Goal: Task Accomplishment & Management: Complete application form

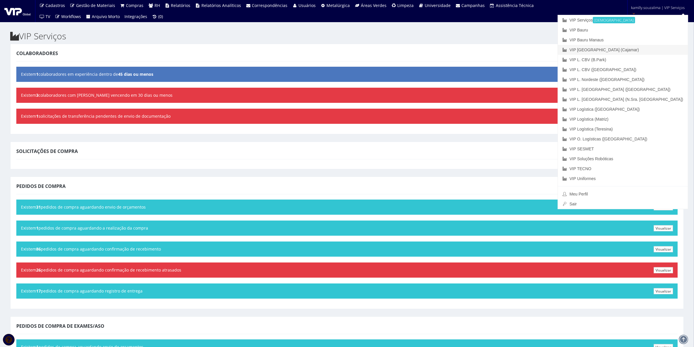
click at [639, 48] on link "VIP [GEOGRAPHIC_DATA] (Cajamar)" at bounding box center [623, 50] width 130 height 10
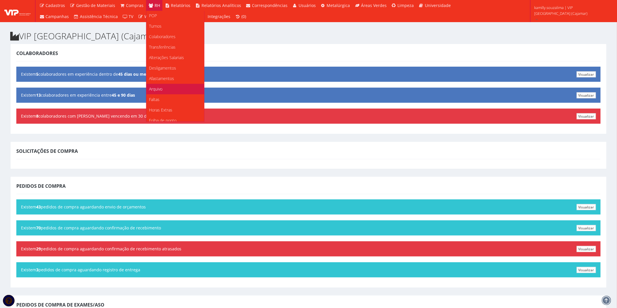
scroll to position [32, 0]
click at [159, 91] on link "Faltas" at bounding box center [175, 89] width 58 height 10
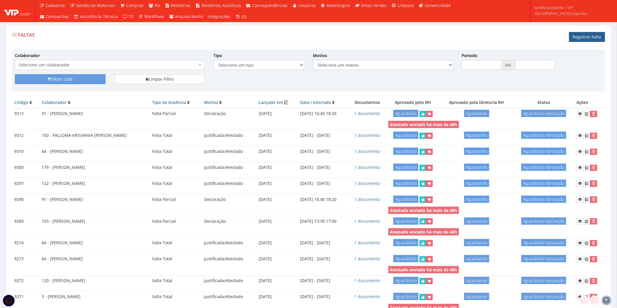
drag, startPoint x: 585, startPoint y: 37, endPoint x: 573, endPoint y: 34, distance: 12.3
click at [584, 36] on link "Registrar Falta" at bounding box center [587, 37] width 36 height 10
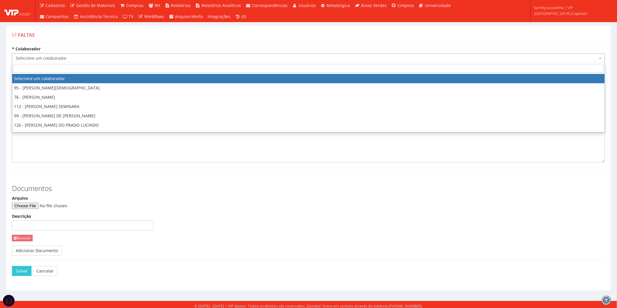
click at [148, 55] on span "Selecione um colaborador" at bounding box center [307, 58] width 582 height 6
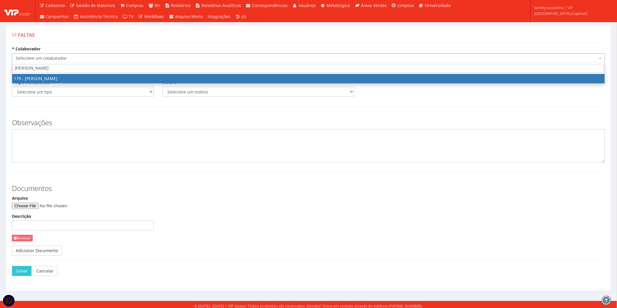
type input "lucas ro"
select select "4074"
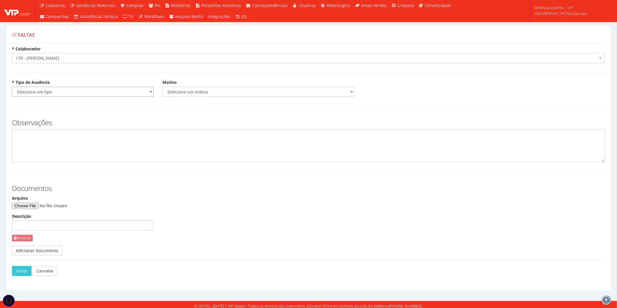
drag, startPoint x: 77, startPoint y: 87, endPoint x: 75, endPoint y: 89, distance: 3.3
click at [76, 87] on select "Selecione um tipo Falta Total Falta Parcial Afastamento Férias" at bounding box center [83, 92] width 142 height 10
select select "total"
click at [12, 87] on select "Selecione um tipo Falta Total Falta Parcial Afastamento Férias" at bounding box center [83, 92] width 142 height 10
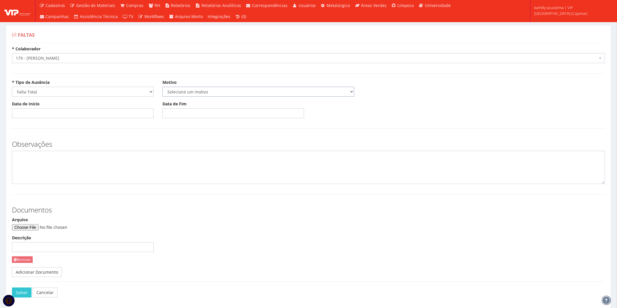
click at [193, 90] on select "Selecione um motivo Acidente Atestado Atraso Declaração Determinação Judicial D…" at bounding box center [258, 92] width 192 height 10
select select "atestado"
click at [162, 87] on select "Selecione um motivo Acidente Atestado Atraso Declaração Determinação Judicial D…" at bounding box center [258, 92] width 192 height 10
click at [96, 115] on input "Data de Início" at bounding box center [83, 113] width 142 height 10
type input "11/08/2025"
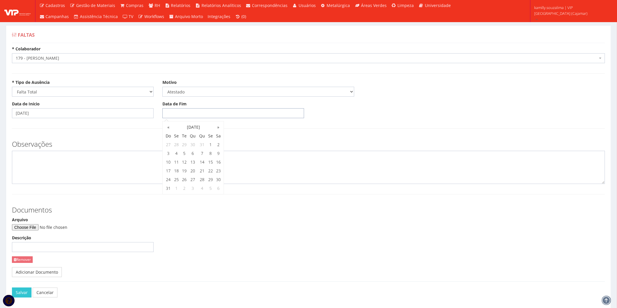
click at [197, 112] on input "Data de Fim" at bounding box center [233, 113] width 142 height 10
click at [175, 164] on td "11" at bounding box center [176, 162] width 8 height 9
type input "11/08/2025"
click at [70, 171] on textarea at bounding box center [308, 167] width 593 height 33
click at [39, 229] on input "Arquivo" at bounding box center [51, 228] width 79 height 6
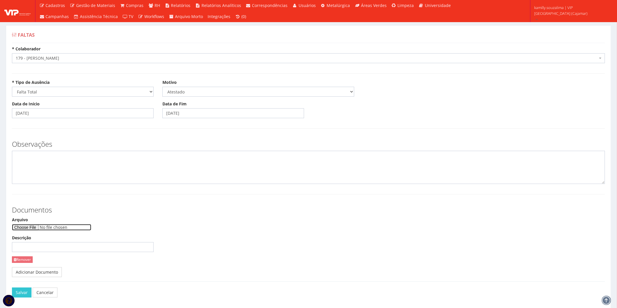
type input "C:\fakepath\WhatsApp Image 2025-08-12 at 17.50.01.jpeg"
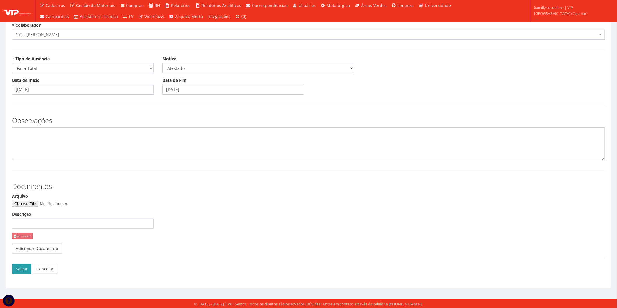
click at [22, 267] on button "Salvar" at bounding box center [22, 269] width 20 height 10
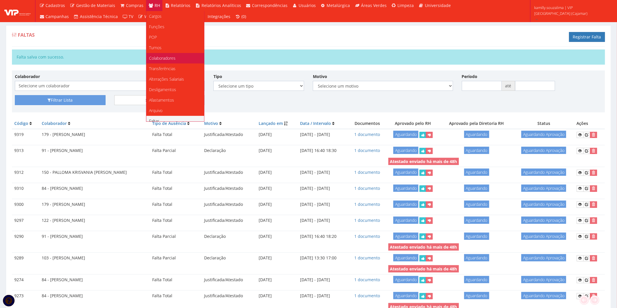
click at [173, 58] on span "Colaboradores" at bounding box center [162, 58] width 27 height 6
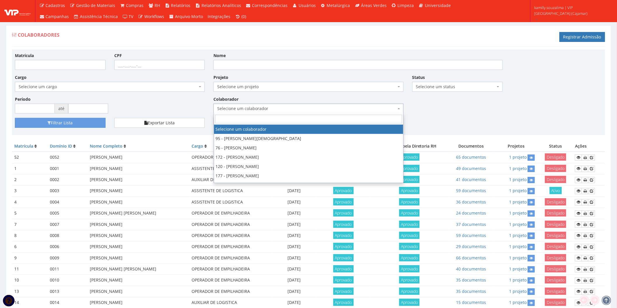
click at [348, 108] on span "Selecione um colaborador" at bounding box center [306, 109] width 179 height 6
type input "187"
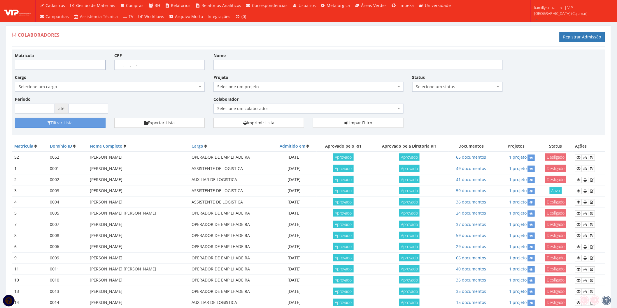
click at [69, 65] on input "Matrícula" at bounding box center [60, 65] width 91 height 10
type input "187"
click at [83, 126] on button "Filtrar Lista" at bounding box center [60, 123] width 91 height 10
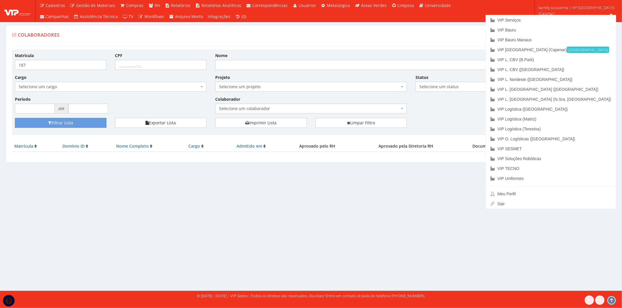
click at [483, 47] on div "Colaboradores Registrar Admissão Matrícula 187 CPF Nome Cargo Selecione um carg…" at bounding box center [311, 93] width 610 height 137
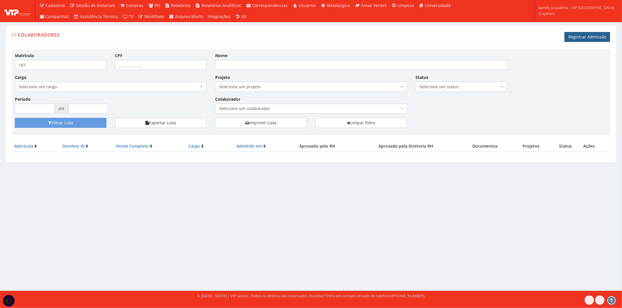
click at [585, 38] on link "Registrar Admissão" at bounding box center [586, 37] width 45 height 10
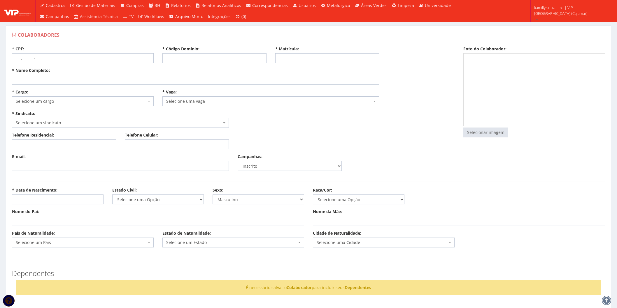
select select
click at [222, 59] on input "* Código Domínio:" at bounding box center [214, 58] width 104 height 10
type input "187"
click at [301, 49] on div "* Matrícula:" at bounding box center [327, 54] width 113 height 17
click at [302, 56] on input "* Matrícula:" at bounding box center [327, 58] width 104 height 10
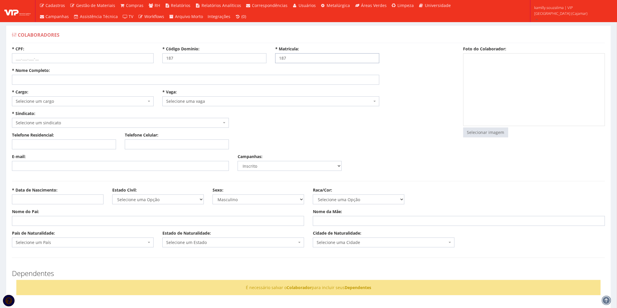
type input "187"
click at [55, 82] on input "* Nome Completo:" at bounding box center [195, 80] width 367 height 10
type input "j"
type input "[PERSON_NAME]"
click at [57, 58] on input "* CPF:" at bounding box center [83, 58] width 142 height 10
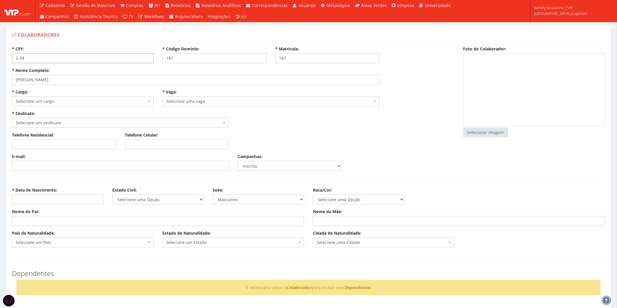
click at [75, 62] on input "2-34" at bounding box center [83, 58] width 142 height 10
drag, startPoint x: 75, startPoint y: 62, endPoint x: 11, endPoint y: 58, distance: 64.3
click at [11, 58] on div "* CPF: 2.344-11" at bounding box center [83, 54] width 150 height 17
type input "234.411.778-43"
click at [129, 122] on span "Selecione um sindicato" at bounding box center [119, 123] width 206 height 6
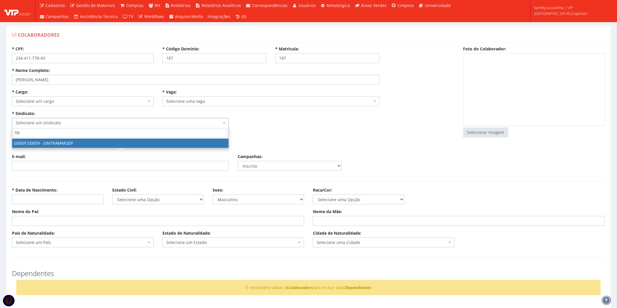
type input "59"
select select "59"
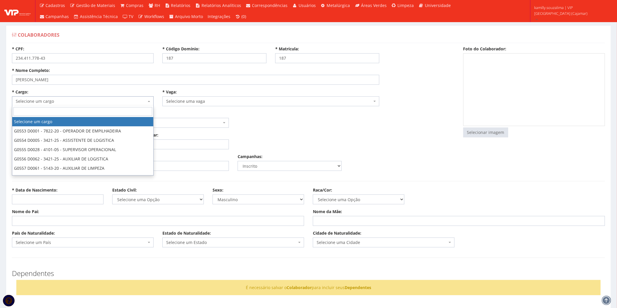
click at [66, 104] on span "Selecione um cargo" at bounding box center [83, 102] width 142 height 10
click at [96, 113] on input "search" at bounding box center [82, 111] width 139 height 9
type input "AUXILIAR D"
select select "556"
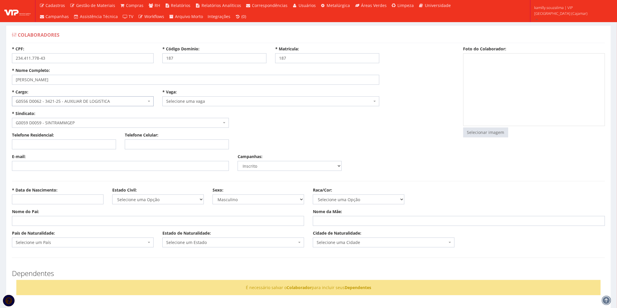
click at [178, 103] on span "Selecione uma vaga" at bounding box center [269, 102] width 206 height 6
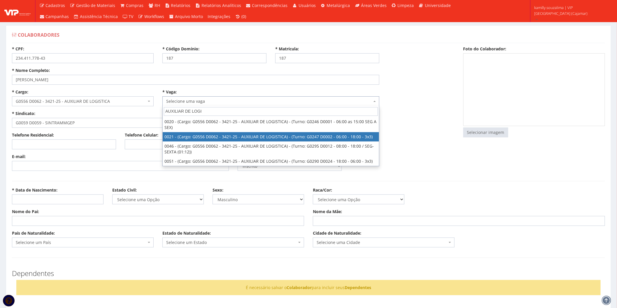
type input "AUXILIAR DE LOGI"
select select "21"
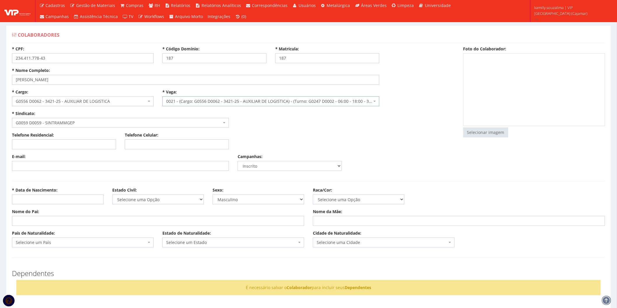
select select "247"
type input "1.781,56"
type input "13,63"
type input "10,27"
type input "260,00"
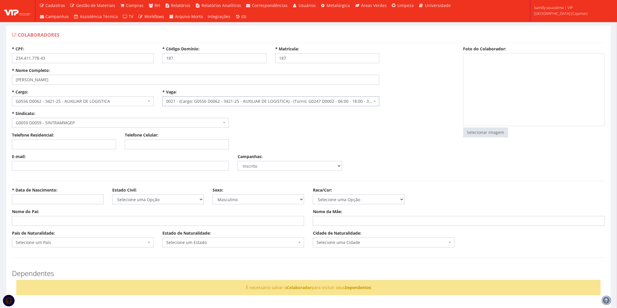
type input "27,82"
select select "230"
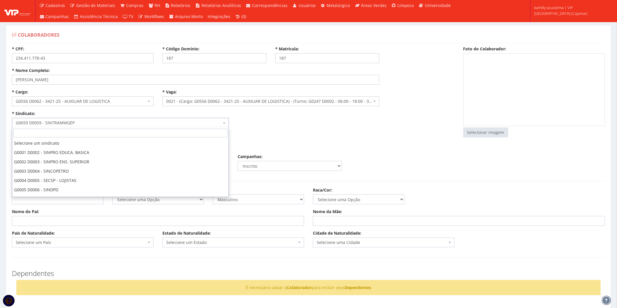
scroll to position [529, 0]
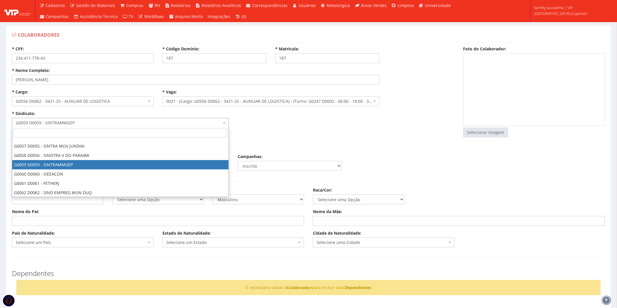
click at [295, 131] on div "* Cargo: Selecione um cargo G0553 D0001 - 7822-20 - OPERADOR DE EMPILHADEIRA G0…" at bounding box center [233, 110] width 451 height 43
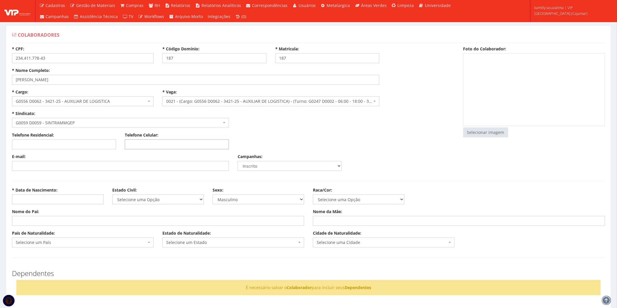
click at [155, 143] on input "Telefone Celular:" at bounding box center [177, 145] width 104 height 10
type input "(11) 94564-1870"
click at [83, 165] on input "E-mail:" at bounding box center [120, 166] width 217 height 10
paste input "joaopedrosousasilva231@gmail.com"
type input "joaopedrosousasilva231@gmail.com"
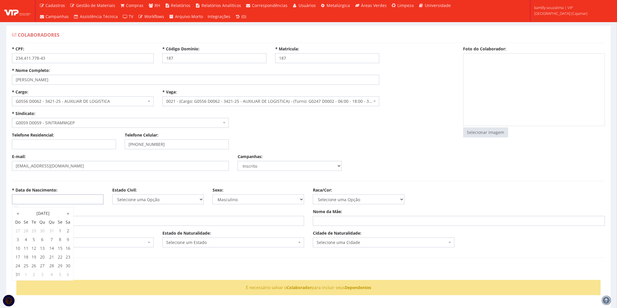
click at [48, 201] on input "* Data de Nascimento:" at bounding box center [58, 200] width 92 height 10
click at [64, 203] on input "* Data de Nascimento:" at bounding box center [58, 200] width 92 height 10
type input "24/06/1996"
click at [141, 181] on hr at bounding box center [308, 181] width 593 height 0
click at [75, 225] on input "Nome do Pai:" at bounding box center [158, 221] width 292 height 10
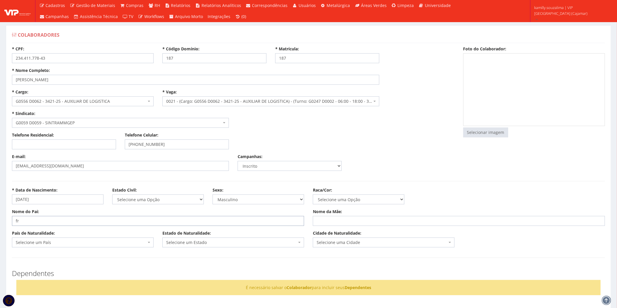
type input "f"
type input "FRANCISCO DE ASSIS DA SILVA"
click at [336, 218] on input "Nome da Mãe:" at bounding box center [459, 221] width 292 height 10
type input "MARIA DE FATIMA ALVES DE SOUSA"
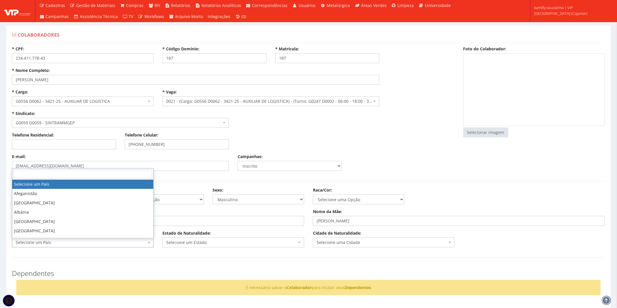
click at [71, 240] on span "Selecione um País" at bounding box center [81, 243] width 131 height 6
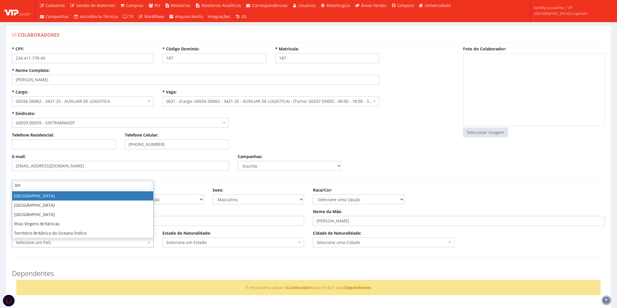
type input "BR"
drag, startPoint x: 25, startPoint y: 197, endPoint x: 155, endPoint y: 235, distance: 135.2
select select "30"
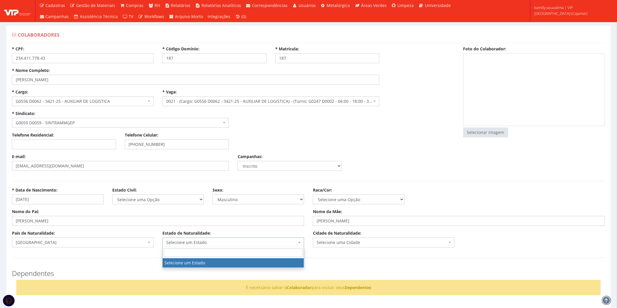
click at [187, 245] on span "Selecione um Estado" at bounding box center [231, 243] width 131 height 6
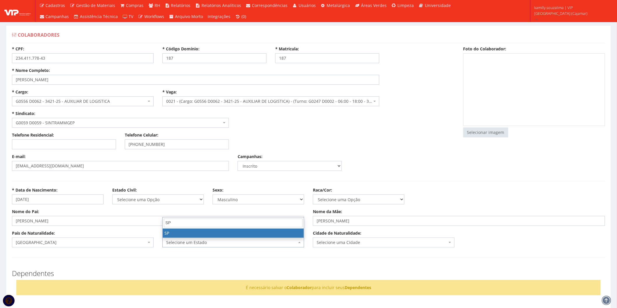
type input "SP"
drag, startPoint x: 182, startPoint y: 231, endPoint x: 323, endPoint y: 269, distance: 145.8
select select "25"
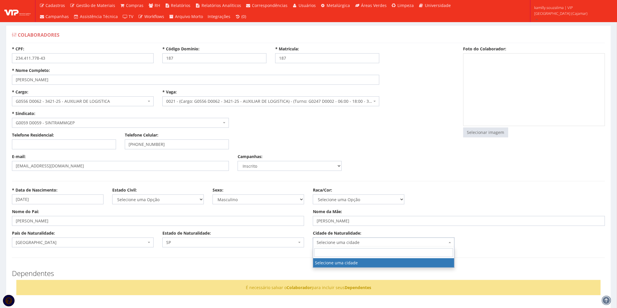
click at [347, 241] on span "Selecione uma cidade" at bounding box center [382, 243] width 131 height 6
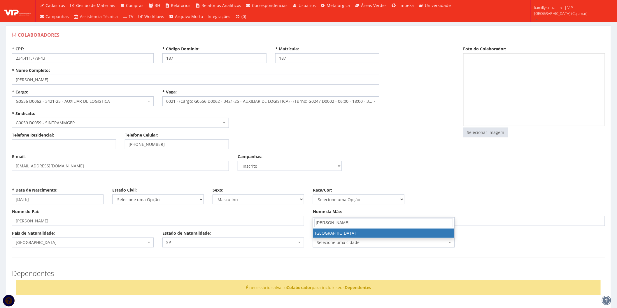
type input "SAO PAUL"
select select "5270"
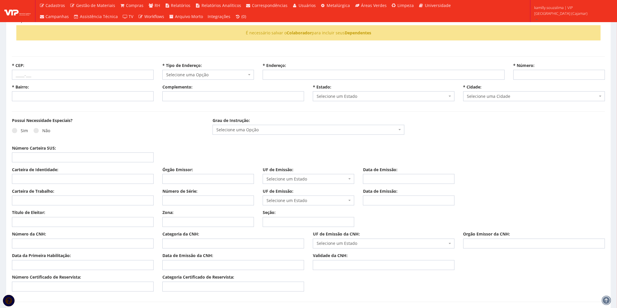
scroll to position [259, 0]
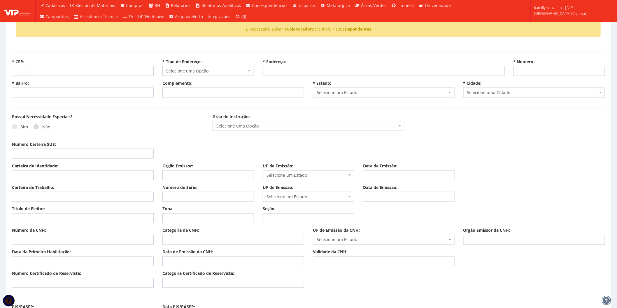
click at [36, 127] on span at bounding box center [36, 126] width 5 height 5
click at [24, 127] on input "Não" at bounding box center [23, 127] width 4 height 4
radio input "true"
click at [39, 175] on input "Carteira de Identidade:" at bounding box center [83, 176] width 142 height 10
type input "393057689"
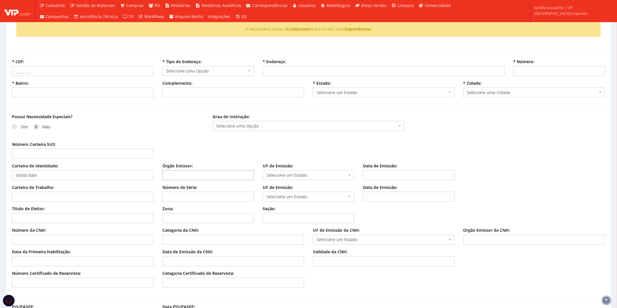
click at [194, 174] on input "Órgão Emissor:" at bounding box center [208, 176] width 92 height 10
type input "SSP"
drag, startPoint x: 302, startPoint y: 176, endPoint x: 299, endPoint y: 164, distance: 12.5
click at [299, 165] on div "UF de Emissão: Selecione um Estado AC AL AP AM BA Cacheu CE DF ES GO MA MT MS M…" at bounding box center [308, 171] width 100 height 17
click at [297, 187] on input "SP" at bounding box center [308, 186] width 89 height 9
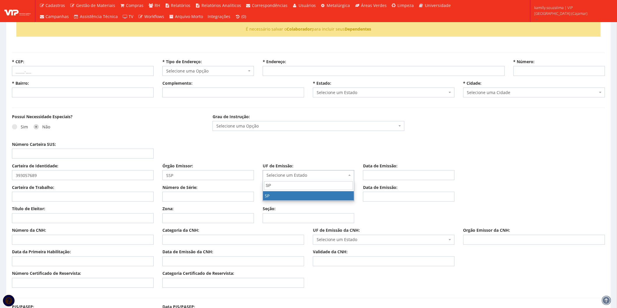
click at [287, 188] on input "SP" at bounding box center [308, 186] width 89 height 9
type input "SP"
select select "SP"
click at [387, 174] on input "Data de Emissão:" at bounding box center [409, 176] width 92 height 10
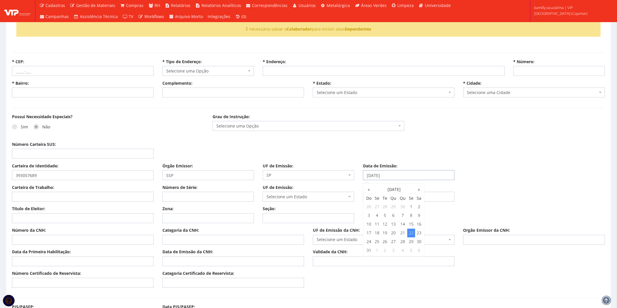
type input "22/07/2016"
click at [61, 199] on input "Carteira de Trabalho:" at bounding box center [83, 197] width 142 height 10
click at [64, 193] on input "Carteira de Trabalho:" at bounding box center [83, 197] width 142 height 10
click at [40, 196] on input "Carteira de Trabalho:" at bounding box center [83, 197] width 142 height 10
type input "2344117"
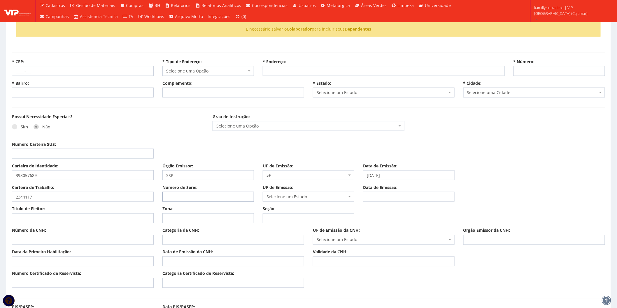
click at [180, 193] on input "Número de Série:" at bounding box center [208, 197] width 92 height 10
type input "7843"
click at [283, 199] on span "Selecione um Estado" at bounding box center [306, 197] width 80 height 6
type input "SP"
drag, startPoint x: 276, startPoint y: 216, endPoint x: 410, endPoint y: 203, distance: 134.7
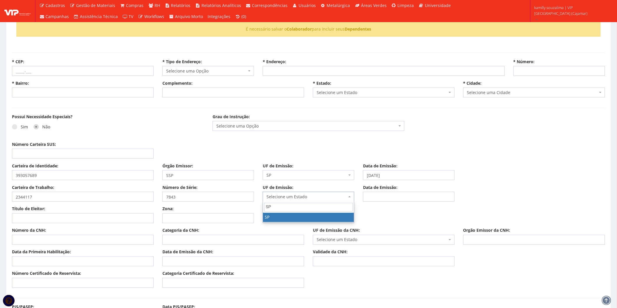
select select "SP"
click at [402, 195] on input "Data de Emissão:" at bounding box center [409, 197] width 92 height 10
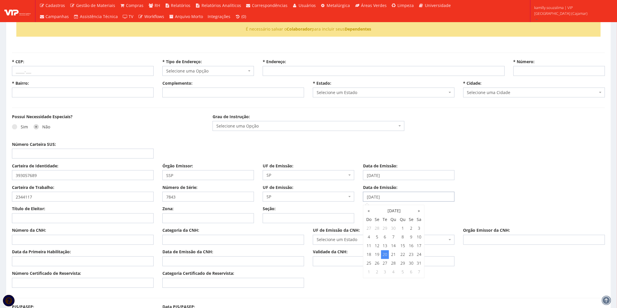
type input "20/07/2021"
click at [34, 222] on input "Título de Eleitor:" at bounding box center [83, 219] width 142 height 10
click at [47, 224] on div "Título de Eleitor: Zona: Seção:" at bounding box center [309, 217] width 602 height 22
click at [48, 223] on input "Título de Eleitor:" at bounding box center [83, 219] width 142 height 10
drag, startPoint x: 42, startPoint y: 218, endPoint x: -4, endPoint y: 219, distance: 46.4
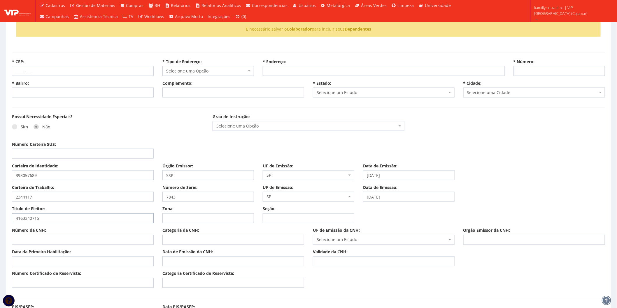
type input "416334070159"
click at [176, 217] on input "Zona:" at bounding box center [208, 219] width 92 height 10
type input "192"
click at [283, 218] on input "Seção:" at bounding box center [309, 219] width 92 height 10
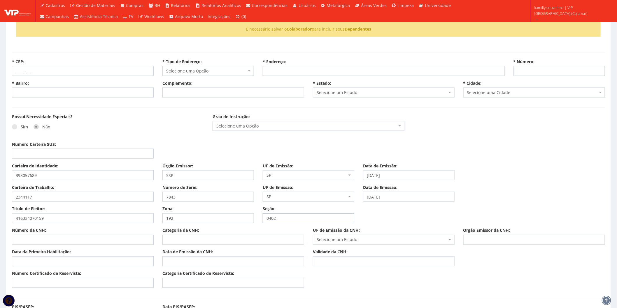
type input "0402"
drag, startPoint x: 62, startPoint y: 240, endPoint x: 59, endPoint y: 240, distance: 3.8
click at [62, 240] on input "Número da CNH:" at bounding box center [83, 240] width 142 height 10
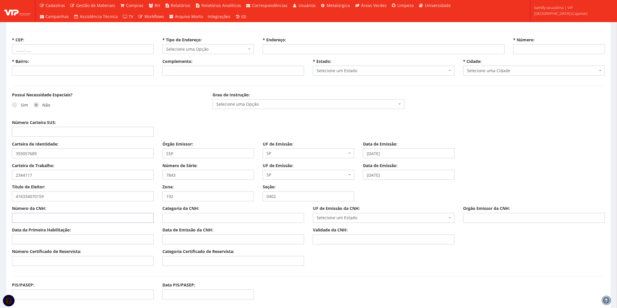
scroll to position [292, 0]
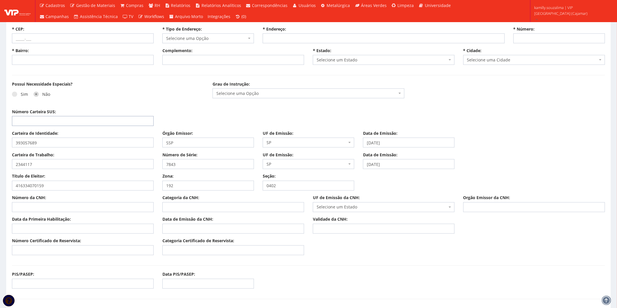
click at [78, 118] on input "Número Carteira SUS:" at bounding box center [83, 121] width 142 height 10
type input "898001455607292"
click at [41, 250] on input "Número Certificado de Reservista:" at bounding box center [83, 251] width 142 height 10
type input "16845963283"
click at [206, 244] on label "Categoria Certificado de Reservista:" at bounding box center [198, 242] width 72 height 6
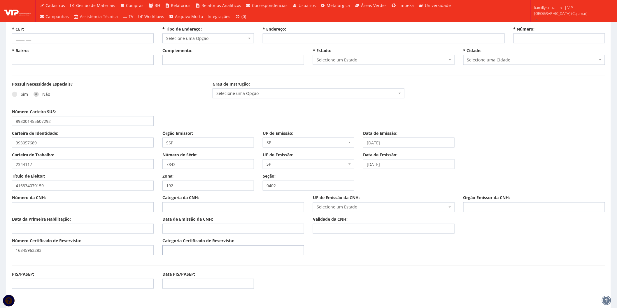
click at [206, 246] on input "Categoria Certificado de Reservista:" at bounding box center [233, 251] width 142 height 10
click at [217, 251] on input "Categoria Certificado de Reservista:" at bounding box center [233, 251] width 142 height 10
type input "CDI"
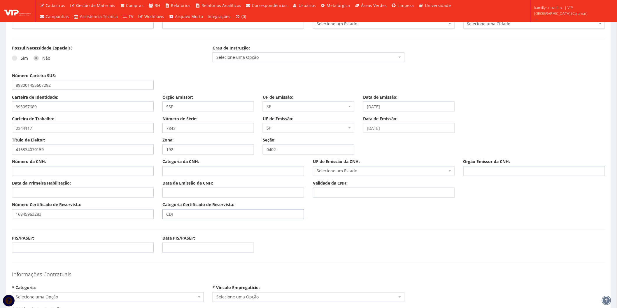
scroll to position [389, 0]
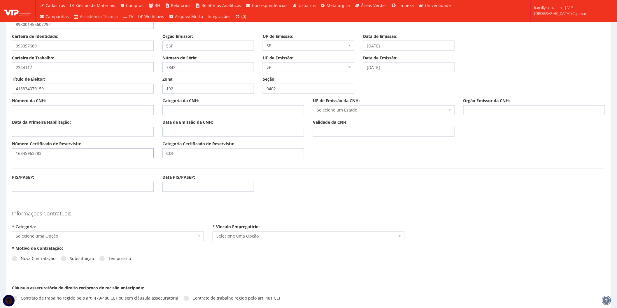
drag, startPoint x: 63, startPoint y: 153, endPoint x: -21, endPoint y: 154, distance: 84.0
click at [62, 186] on input "PIS/PASEP:" at bounding box center [83, 187] width 142 height 10
paste input "16845963283"
type input "16845963283"
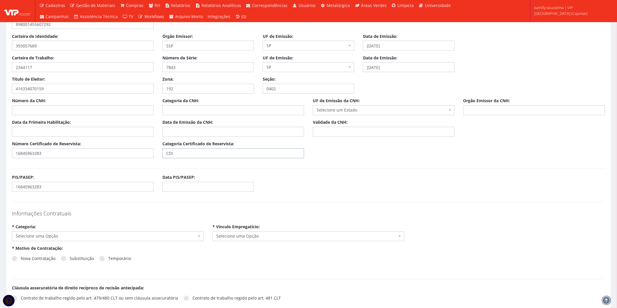
drag, startPoint x: 183, startPoint y: 155, endPoint x: 138, endPoint y: 158, distance: 45.4
click at [138, 158] on div "Número Certificado de Reservista: 16845963283 Categoria Certificado de Reservis…" at bounding box center [309, 152] width 602 height 22
click at [210, 153] on input "Categoria Certificado de Reservista:" at bounding box center [233, 154] width 142 height 10
type input "CDI"
drag, startPoint x: 62, startPoint y: 157, endPoint x: -2, endPoint y: 158, distance: 63.3
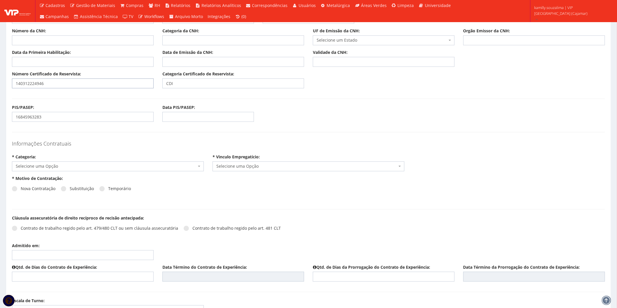
scroll to position [486, 0]
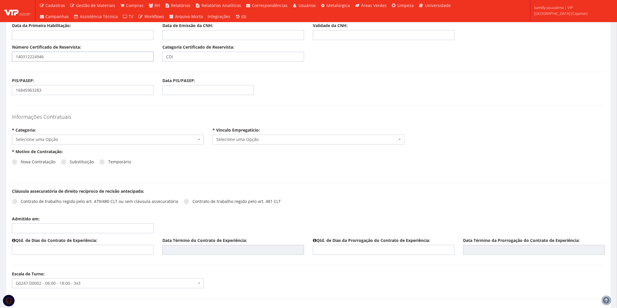
type input "140312224946"
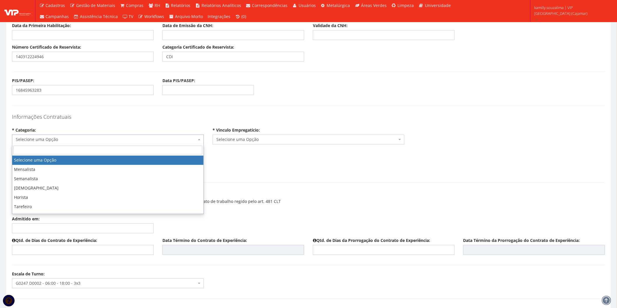
click at [46, 143] on span "Selecione uma Opção" at bounding box center [108, 140] width 192 height 10
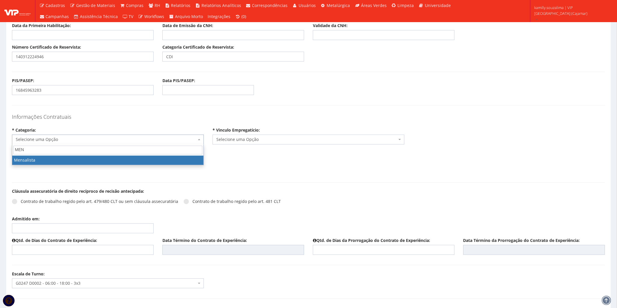
type input "MEN"
drag, startPoint x: 63, startPoint y: 157, endPoint x: 80, endPoint y: 156, distance: 17.0
select select "mensalista"
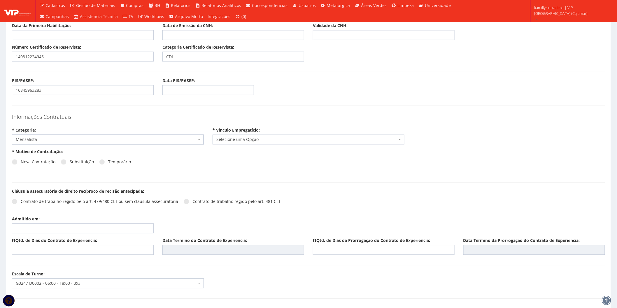
click at [239, 142] on span "Selecione uma Opção" at bounding box center [306, 140] width 181 height 6
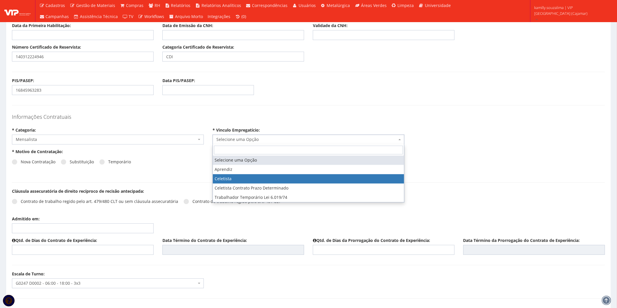
select select "celetista"
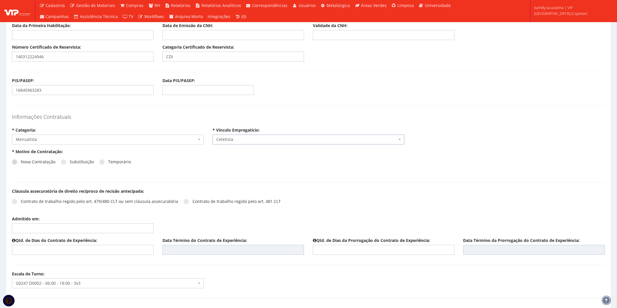
click at [14, 159] on span at bounding box center [14, 161] width 5 height 5
click at [21, 160] on input "Nova Contratação" at bounding box center [23, 162] width 4 height 4
radio input "true"
click at [13, 201] on span at bounding box center [14, 201] width 5 height 5
click at [21, 201] on input "Contrato de trabalho regido pelo art. 479/480 CLT ou sem cláusula assecuratória" at bounding box center [23, 202] width 4 height 4
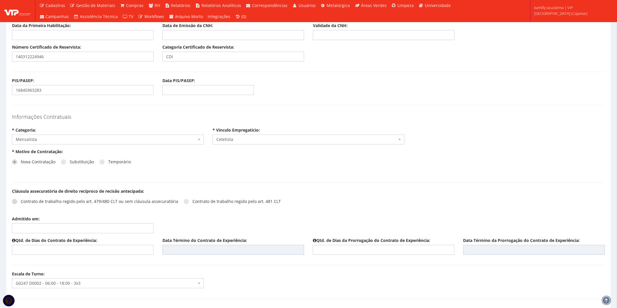
radio input "true"
click at [45, 227] on input "Admitido em:" at bounding box center [83, 229] width 142 height 10
type input "18/08/2025"
drag, startPoint x: 222, startPoint y: 180, endPoint x: 219, endPoint y: 177, distance: 3.7
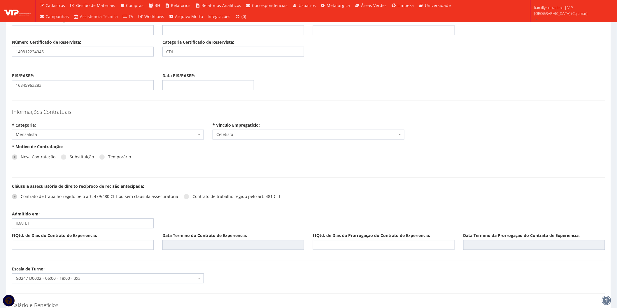
scroll to position [615, 0]
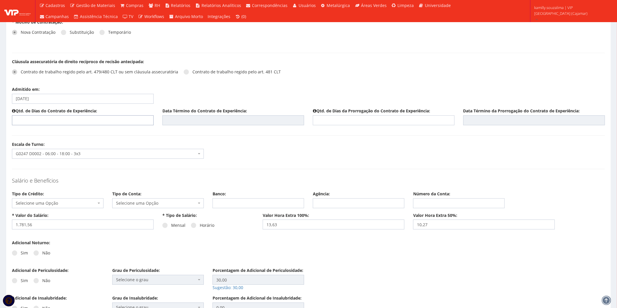
click at [81, 120] on input "text" at bounding box center [83, 120] width 142 height 10
type input "45"
type input "01/10/2025"
click at [341, 124] on input "text" at bounding box center [384, 120] width 142 height 10
type input "45"
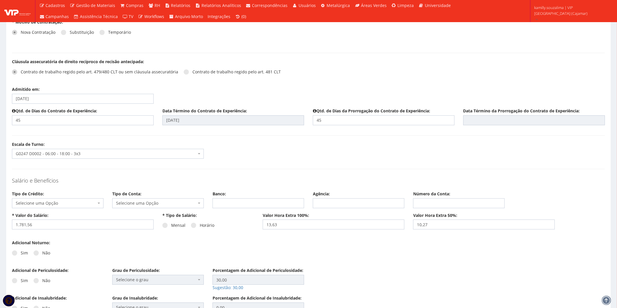
type input "15/11/2025"
click at [336, 145] on div "Escala de Turno: Selecione um turno G0246 D0001 - 06:00 as 15:00 SEG A SEX G024…" at bounding box center [309, 153] width 602 height 22
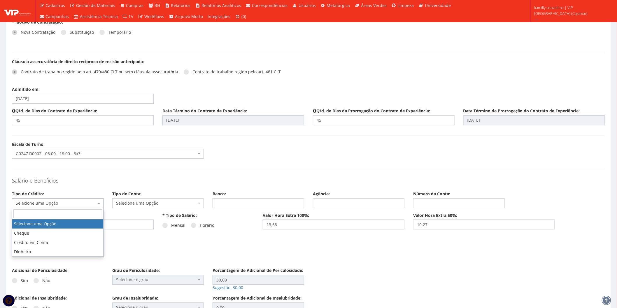
click at [48, 204] on span "Selecione uma Opção" at bounding box center [56, 204] width 80 height 6
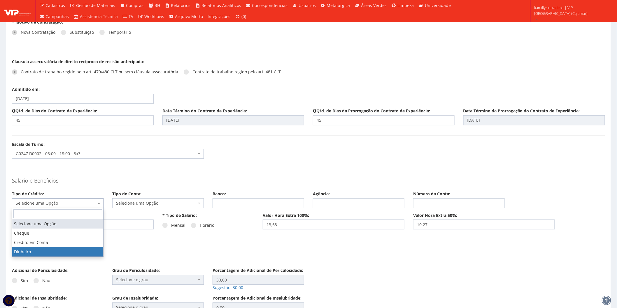
select select "dinheiro"
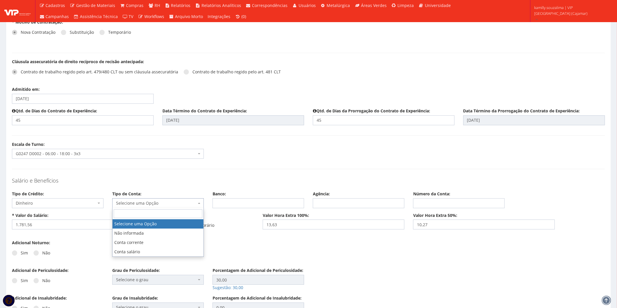
click at [162, 202] on span "Selecione uma Opção" at bounding box center [156, 204] width 80 height 6
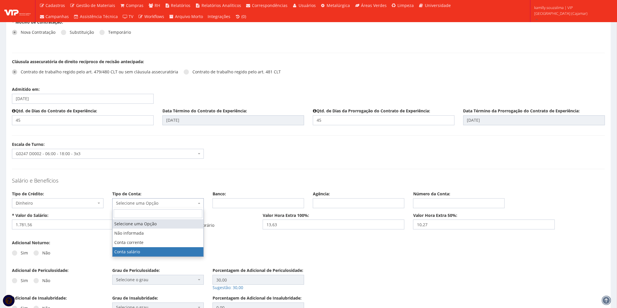
select select "conta_salario"
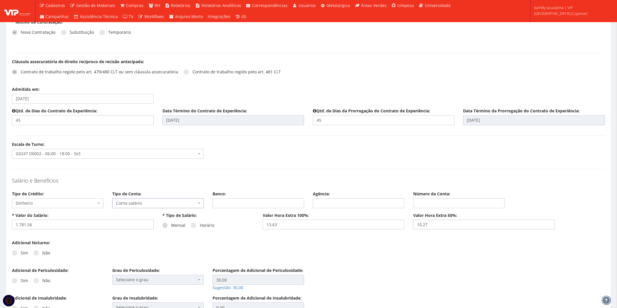
click at [163, 227] on span at bounding box center [164, 225] width 5 height 5
click at [171, 227] on input "Mensal" at bounding box center [173, 226] width 4 height 4
radio input "true"
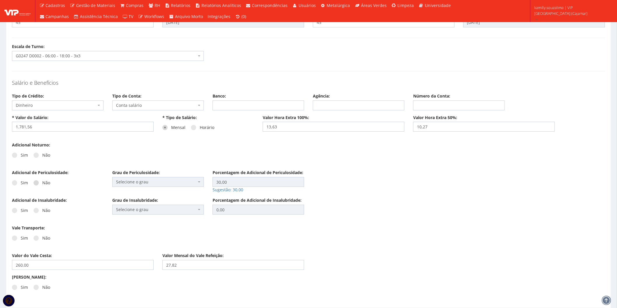
scroll to position [745, 0]
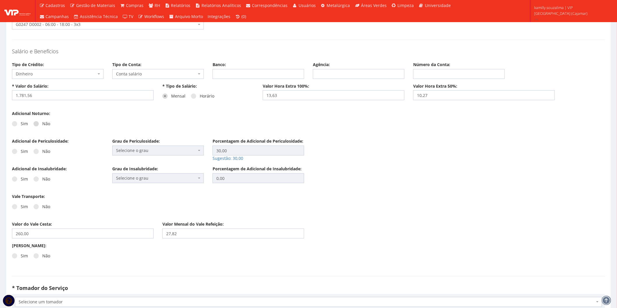
click at [37, 123] on span at bounding box center [36, 123] width 5 height 5
click at [24, 123] on input "Não" at bounding box center [23, 124] width 4 height 4
radio input "true"
click at [34, 150] on label "Não" at bounding box center [42, 152] width 17 height 6
click at [24, 150] on input "Não" at bounding box center [23, 152] width 4 height 4
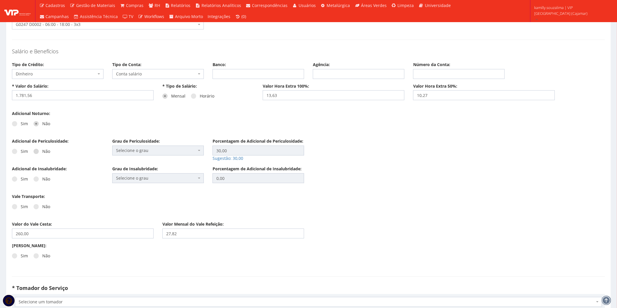
radio input "true"
click at [34, 178] on span at bounding box center [36, 179] width 5 height 5
click at [24, 178] on input "Não" at bounding box center [23, 180] width 4 height 4
radio input "true"
click at [35, 207] on span at bounding box center [36, 206] width 5 height 5
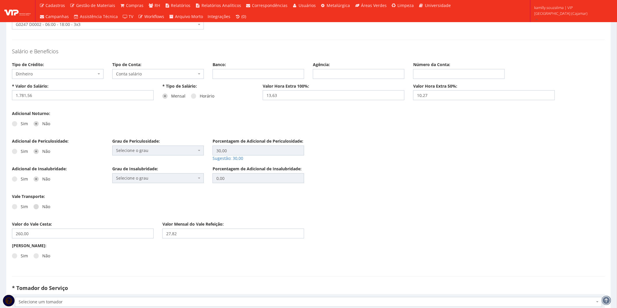
click at [24, 207] on input "Não" at bounding box center [23, 207] width 4 height 4
radio input "true"
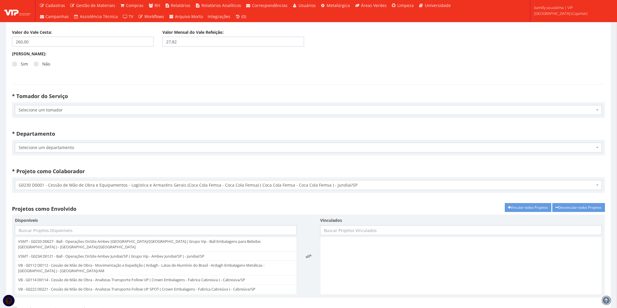
scroll to position [939, 0]
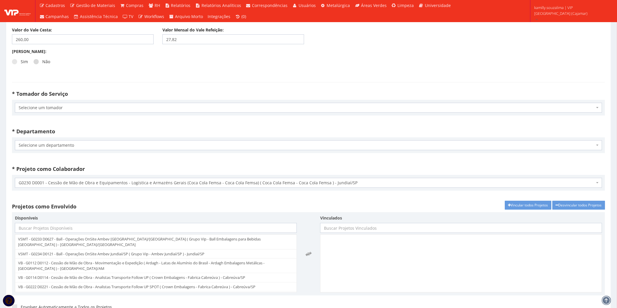
click at [36, 63] on span at bounding box center [36, 61] width 5 height 5
click at [24, 63] on input "Não" at bounding box center [23, 62] width 4 height 4
radio input "true"
click at [63, 111] on span "Selecione um tomador" at bounding box center [307, 108] width 576 height 6
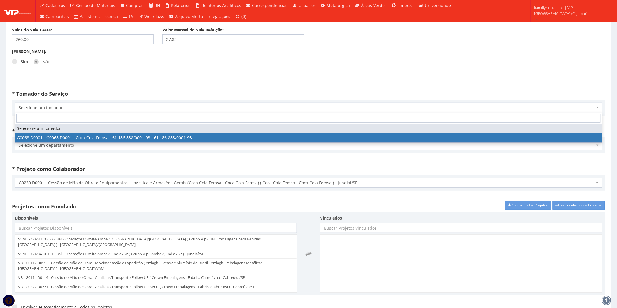
select select "68"
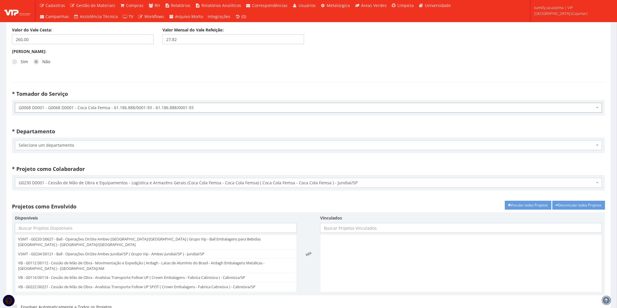
click at [64, 146] on span "Selecione um departamento" at bounding box center [307, 146] width 576 height 6
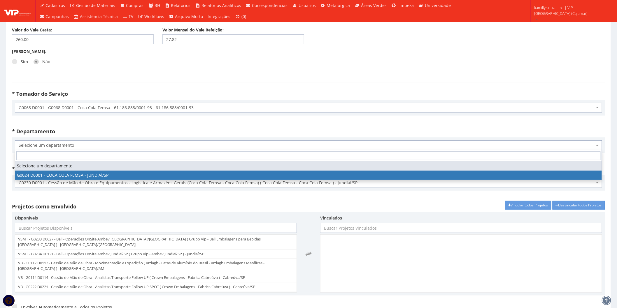
select select "24"
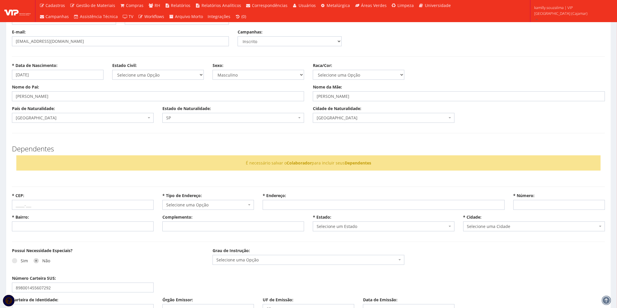
scroll to position [97, 0]
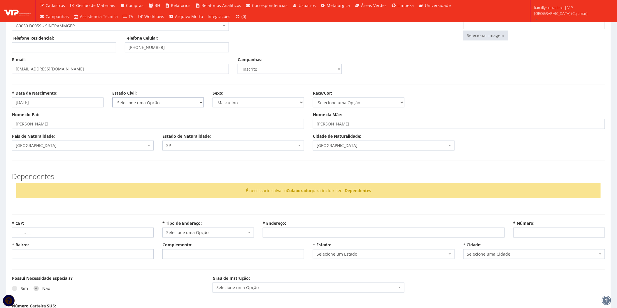
click at [147, 101] on select "Selecione uma Opção Solteiro Casado União Estável Divorciado Viúvo Separado" at bounding box center [158, 103] width 92 height 10
select select "solteiro"
click at [112, 98] on select "Selecione uma Opção Solteiro Casado União Estável Divorciado Viúvo Separado" at bounding box center [158, 103] width 92 height 10
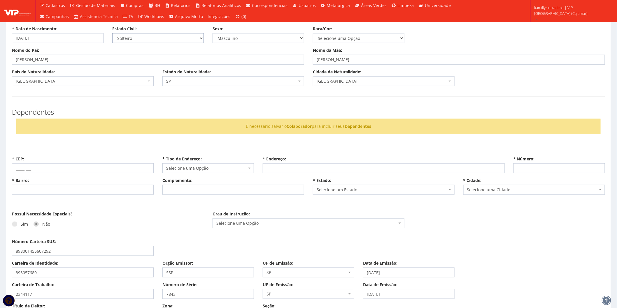
scroll to position [162, 0]
click at [43, 171] on input "* CEP:" at bounding box center [83, 168] width 142 height 10
type input "07716-290"
select select
type input "Carregando..."
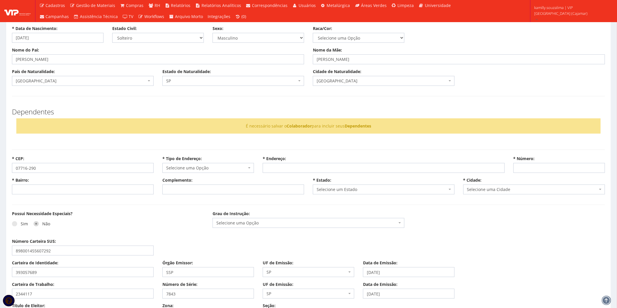
type input "Carregando..."
select select
click at [92, 132] on div "É necessário salvar o Colaborador para incluir seus Dependentes" at bounding box center [308, 126] width 584 height 15
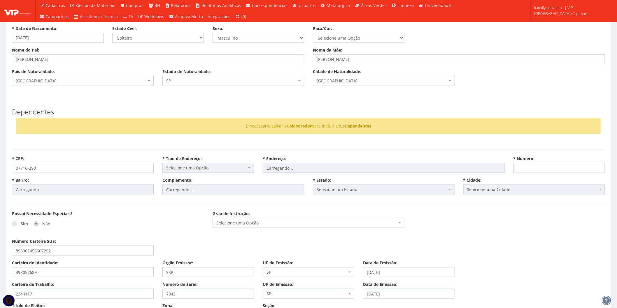
select select "rua"
type input "dos Ipês"
type input "Serpa"
type input "(Jd Eucalíptos)"
select select "25"
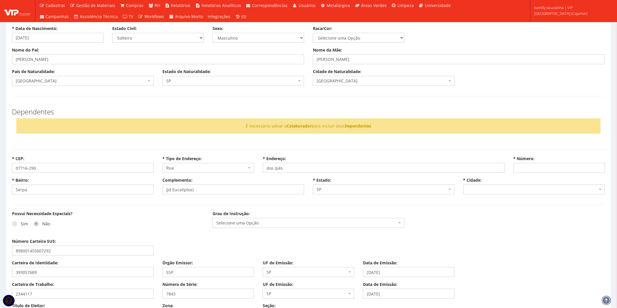
select select "4807"
click at [526, 166] on input "* Número:" at bounding box center [559, 168] width 92 height 10
type input "122"
click at [496, 220] on div "Possui Necessidade Especiais? Sim Não Grau de Instrução: Selecione uma Opção En…" at bounding box center [309, 225] width 602 height 28
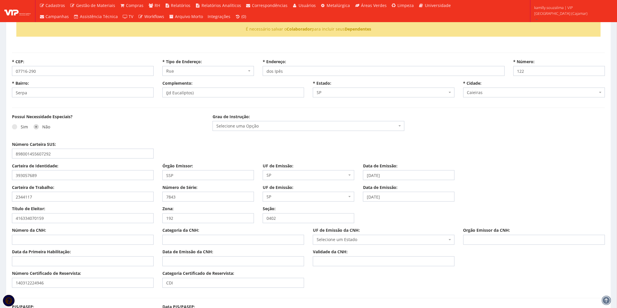
click at [257, 130] on span "Selecione uma Opção" at bounding box center [309, 126] width 192 height 10
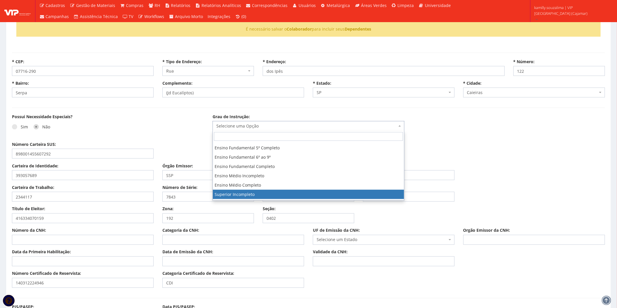
scroll to position [32, 0]
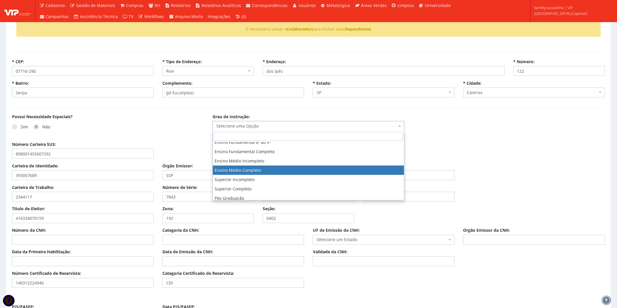
select select "ensino_medio_completo"
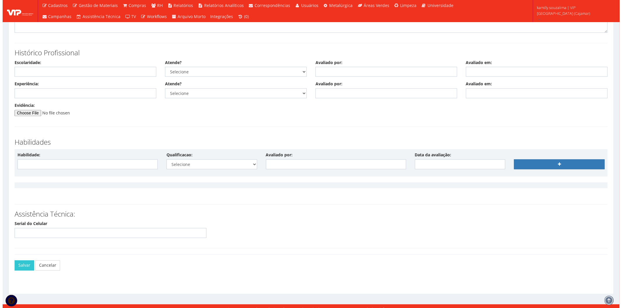
scroll to position [1345, 0]
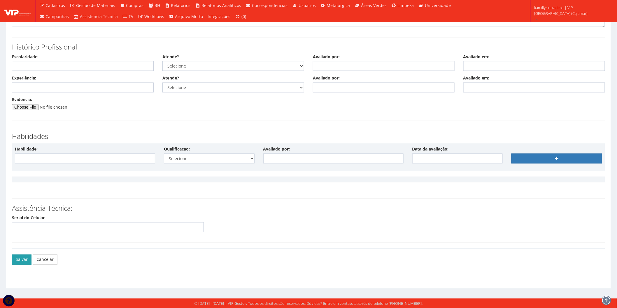
click at [18, 261] on button "Salvar" at bounding box center [22, 260] width 20 height 10
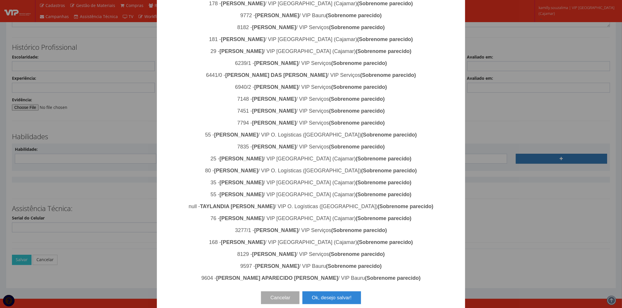
scroll to position [537, 0]
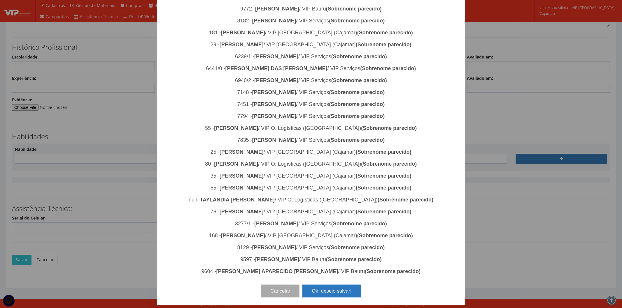
click at [328, 291] on button "Ok, desejo salvar!" at bounding box center [331, 291] width 58 height 13
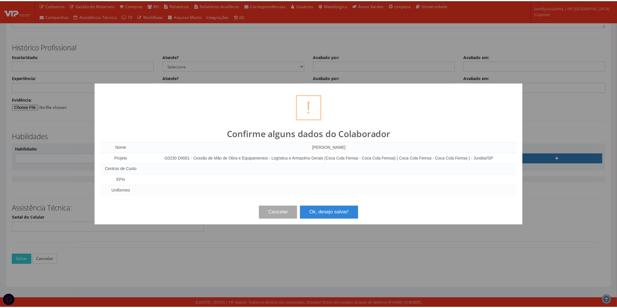
scroll to position [0, 0]
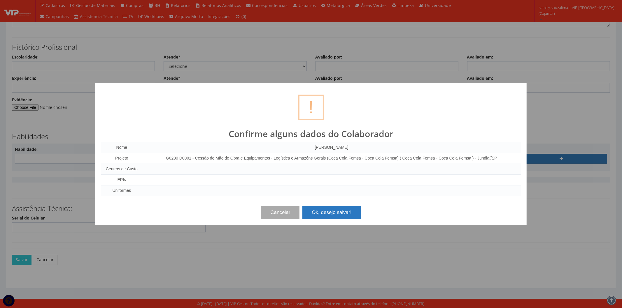
click at [325, 214] on button "Ok, desejo salvar!" at bounding box center [331, 212] width 58 height 13
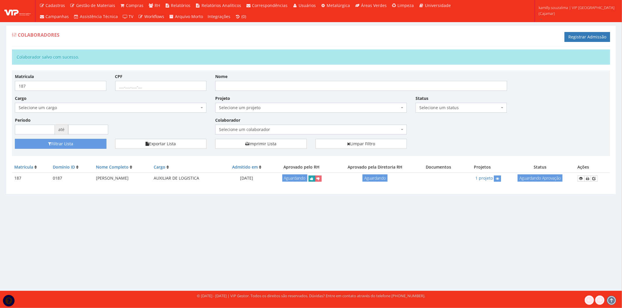
click at [313, 179] on icon "submit" at bounding box center [311, 179] width 3 height 4
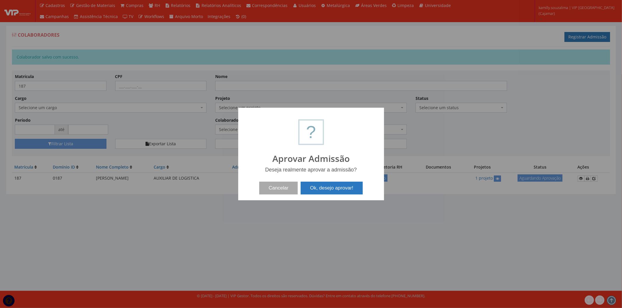
click at [321, 186] on button "Ok, desejo aprovar!" at bounding box center [332, 188] width 62 height 13
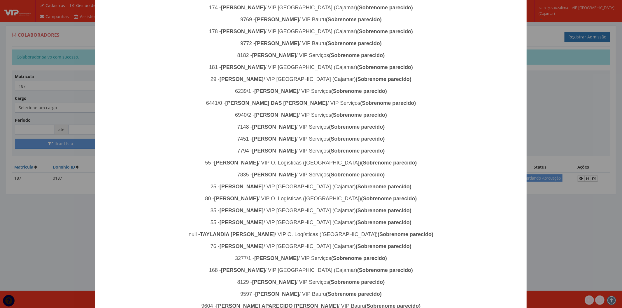
scroll to position [537, 0]
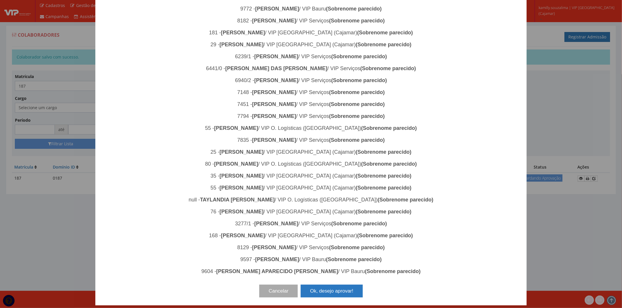
click at [325, 289] on button "Ok, desejo aprovar!" at bounding box center [332, 291] width 62 height 13
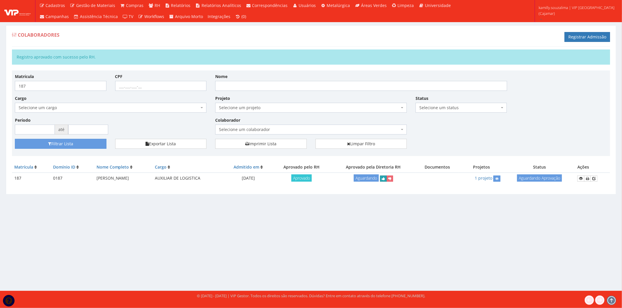
click at [385, 181] on icon "submit" at bounding box center [383, 179] width 3 height 4
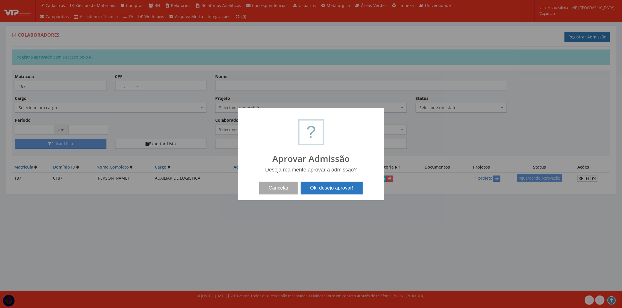
click at [339, 187] on button "Ok, desejo aprovar!" at bounding box center [332, 188] width 62 height 13
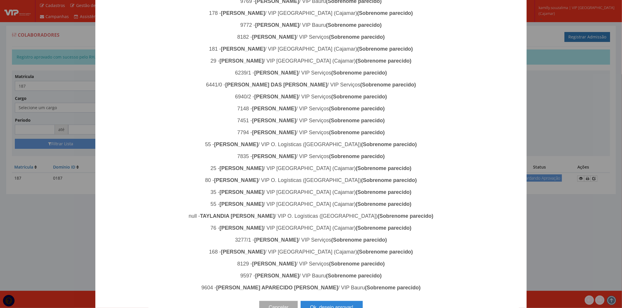
scroll to position [537, 0]
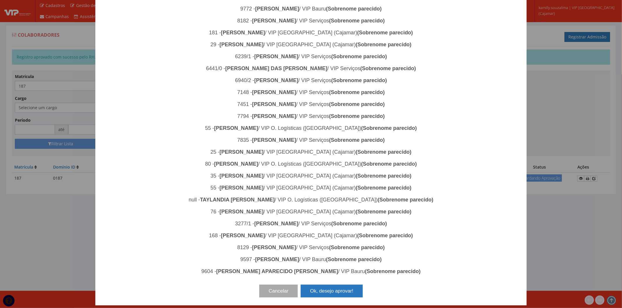
click at [330, 292] on button "Ok, desejo aprovar!" at bounding box center [332, 291] width 62 height 13
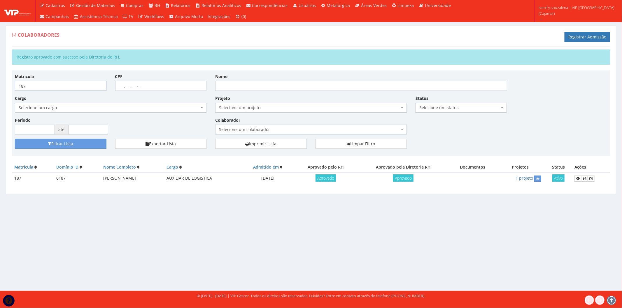
drag, startPoint x: 28, startPoint y: 87, endPoint x: 5, endPoint y: 87, distance: 22.7
click at [5, 87] on div "Colaboradores Registrar Admissão Registro aprovado com sucesso pela Diretoria d…" at bounding box center [310, 113] width 619 height 177
click at [304, 133] on span "Selecione um colaborador" at bounding box center [311, 130] width 192 height 10
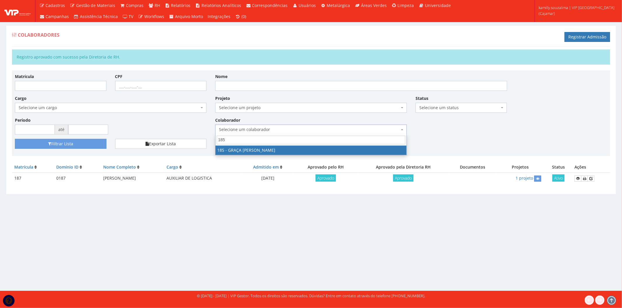
type input "185"
select select "4083"
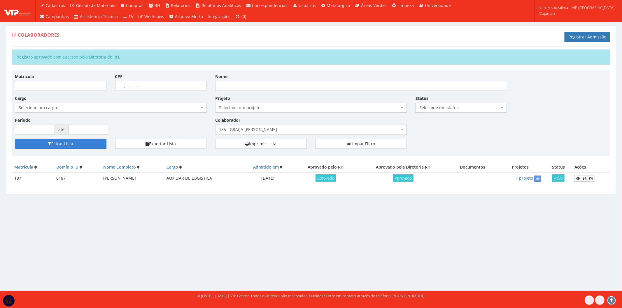
click at [83, 145] on button "Filtrar Lista" at bounding box center [61, 144] width 92 height 10
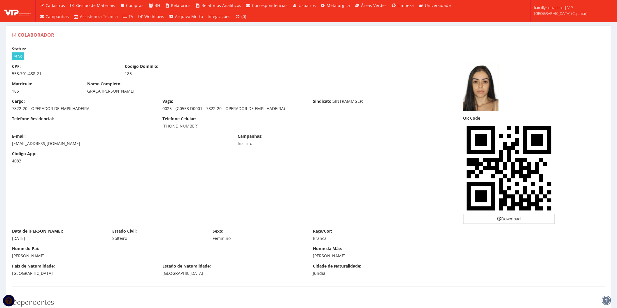
drag, startPoint x: 48, startPoint y: 74, endPoint x: 44, endPoint y: 73, distance: 3.8
click at [44, 73] on div "553.701.488-21" at bounding box center [64, 74] width 104 height 6
drag, startPoint x: 192, startPoint y: 90, endPoint x: 88, endPoint y: 90, distance: 104.7
click at [88, 90] on div "GRAÇA [PERSON_NAME]" at bounding box center [233, 91] width 292 height 6
copy div "GRAÇA [PERSON_NAME]"
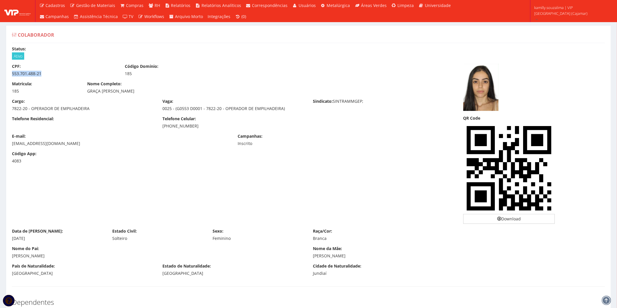
drag, startPoint x: 47, startPoint y: 73, endPoint x: 2, endPoint y: 71, distance: 45.3
copy div "553.701.488-21"
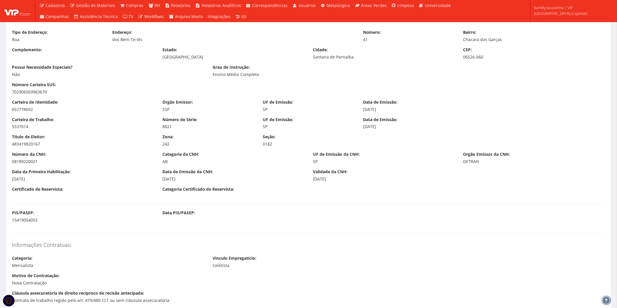
scroll to position [324, 0]
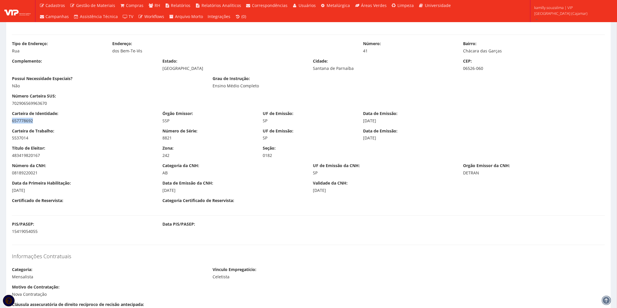
drag, startPoint x: 30, startPoint y: 120, endPoint x: 8, endPoint y: 122, distance: 22.2
click at [8, 122] on div "Carteira de Identidade: 657778692" at bounding box center [83, 117] width 150 height 13
copy div "657778692"
drag, startPoint x: 44, startPoint y: 232, endPoint x: 8, endPoint y: 234, distance: 36.5
click at [8, 234] on div "PIS/PASEP: 15419054055" at bounding box center [83, 228] width 150 height 13
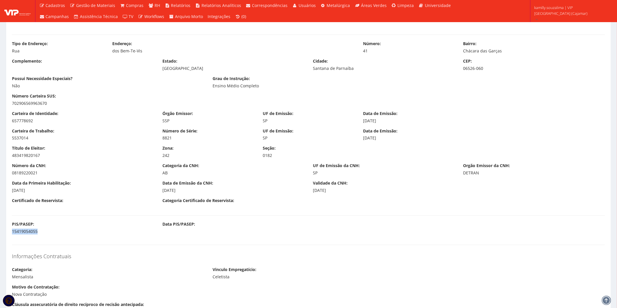
copy div "15419054055"
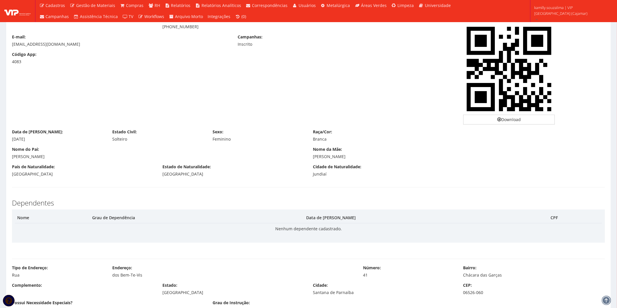
scroll to position [97, 0]
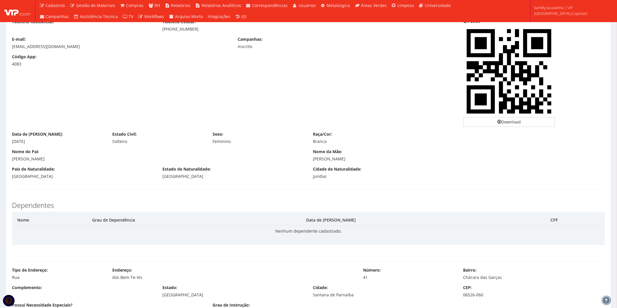
drag, startPoint x: 44, startPoint y: 145, endPoint x: 5, endPoint y: 146, distance: 39.4
copy div "[DATE]"
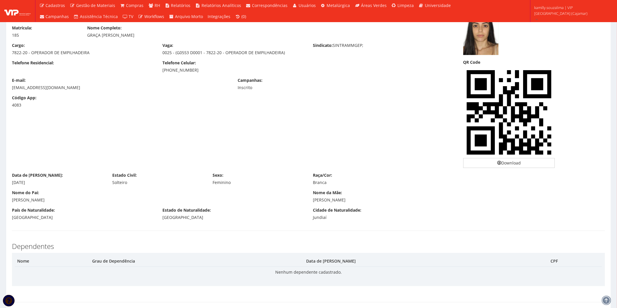
scroll to position [32, 0]
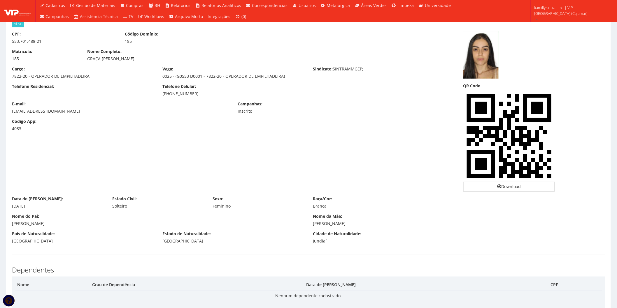
drag, startPoint x: 203, startPoint y: 92, endPoint x: 159, endPoint y: 94, distance: 44.4
click at [159, 94] on div "Telefone Celular: [PHONE_NUMBER]" at bounding box center [233, 90] width 150 height 13
copy div "[PHONE_NUMBER]"
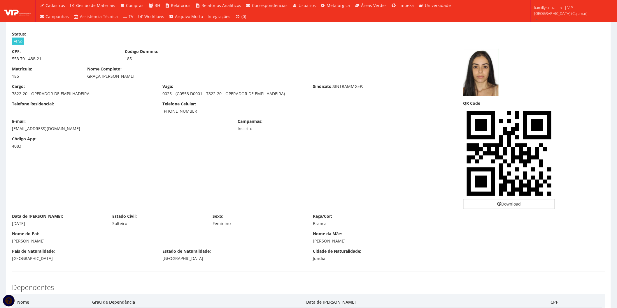
scroll to position [0, 0]
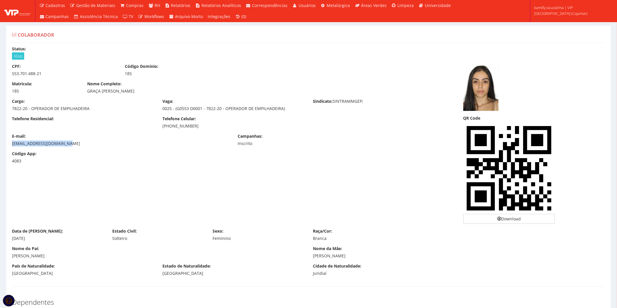
drag, startPoint x: 69, startPoint y: 144, endPoint x: 9, endPoint y: 146, distance: 60.4
click at [9, 146] on div "E-mail: [EMAIL_ADDRESS][DOMAIN_NAME]" at bounding box center [121, 140] width 226 height 13
copy div "[EMAIL_ADDRESS][DOMAIN_NAME]"
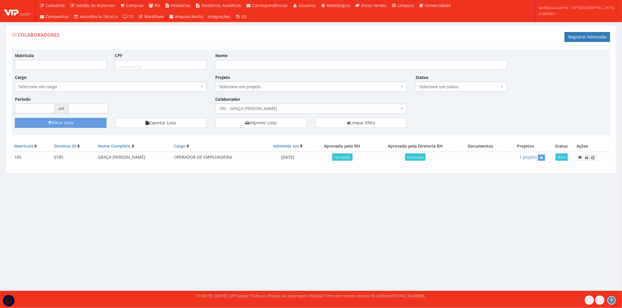
click at [277, 109] on span "185 - GRAÇA [PERSON_NAME]" at bounding box center [309, 109] width 180 height 6
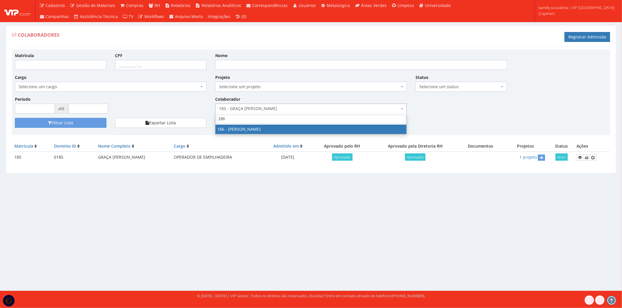
type input "186"
drag, startPoint x: 271, startPoint y: 131, endPoint x: 98, endPoint y: 118, distance: 173.7
select select "4084"
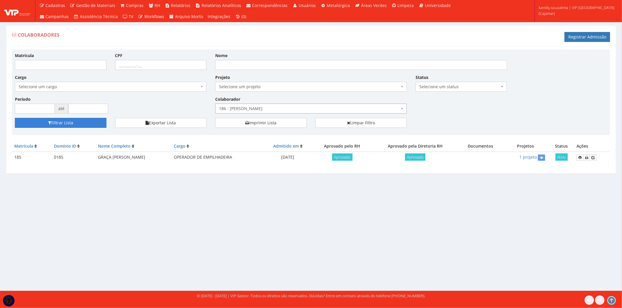
click at [85, 124] on button "Filtrar Lista" at bounding box center [61, 123] width 92 height 10
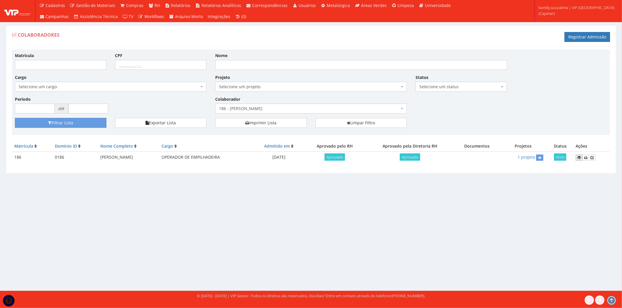
click at [579, 156] on icon at bounding box center [578, 158] width 3 height 4
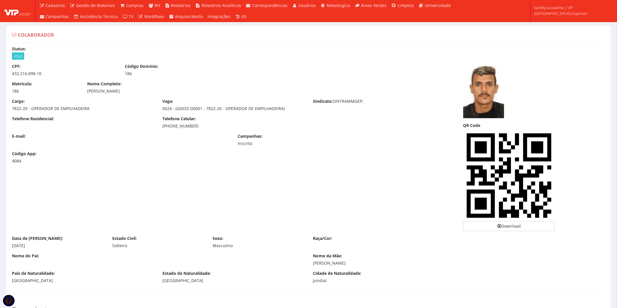
drag, startPoint x: 157, startPoint y: 94, endPoint x: 87, endPoint y: 94, distance: 70.6
click at [87, 94] on div "Matrícula: 186 Nome Completo: [PERSON_NAME]" at bounding box center [233, 89] width 451 height 17
copy div "[PERSON_NAME]"
drag, startPoint x: 45, startPoint y: 74, endPoint x: 6, endPoint y: 76, distance: 39.7
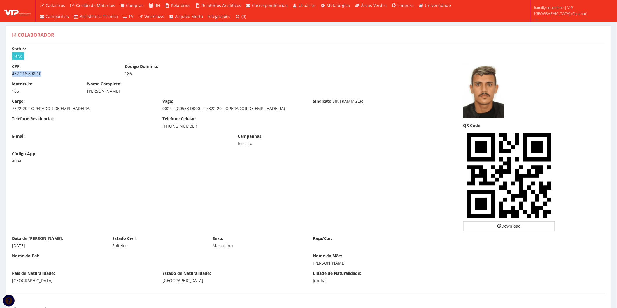
copy div "432.216.898-10"
drag, startPoint x: 189, startPoint y: 126, endPoint x: 159, endPoint y: 125, distance: 29.2
click at [159, 125] on div "Telefone Celular: (11) 94367-1768" at bounding box center [233, 122] width 150 height 13
copy div "(11) 94367-1768"
drag, startPoint x: 33, startPoint y: 246, endPoint x: -4, endPoint y: 245, distance: 37.0
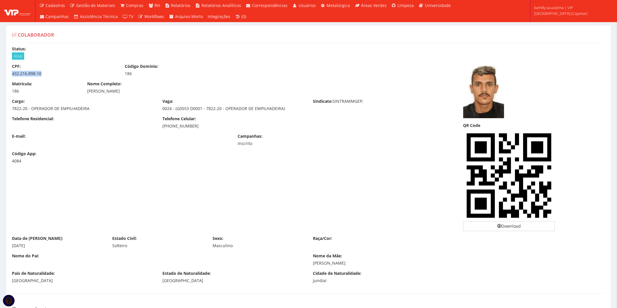
click at [0, 245] on html "Cadastros Clientes Unidades Subclientes Unidades de Subclientes Projetos Vagas …" at bounding box center [308, 154] width 617 height 308
copy div "08/07/1994"
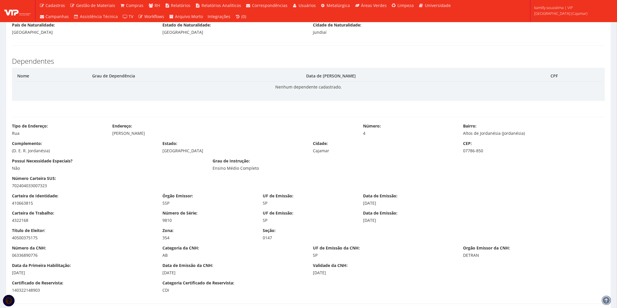
scroll to position [259, 0]
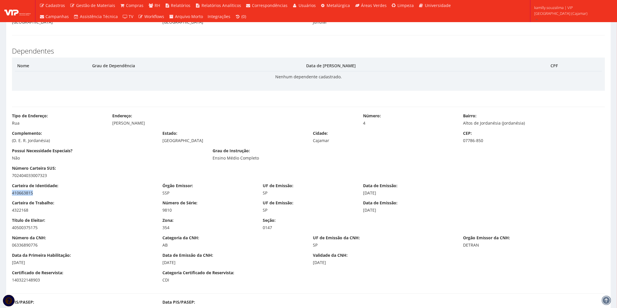
drag, startPoint x: 46, startPoint y: 191, endPoint x: 8, endPoint y: 196, distance: 38.8
click at [8, 196] on div "Carteira de Identidade: 410663815" at bounding box center [83, 189] width 150 height 13
click at [47, 191] on div "410663815" at bounding box center [83, 193] width 142 height 6
drag, startPoint x: 45, startPoint y: 193, endPoint x: 10, endPoint y: 196, distance: 34.8
click at [10, 196] on div "Carteira de Identidade: 410663815 Órgão Emissor: SSP UF de Emissão: SP Data de …" at bounding box center [309, 191] width 602 height 17
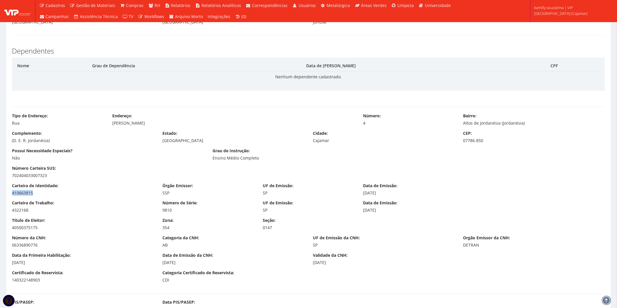
copy div "410663815"
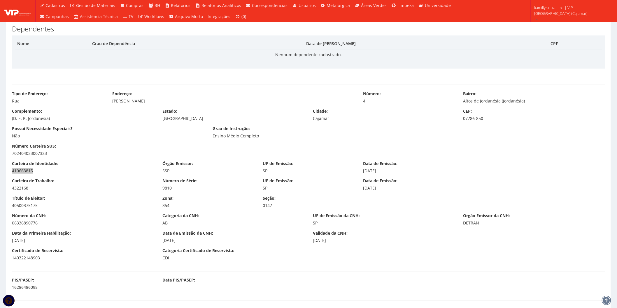
scroll to position [292, 0]
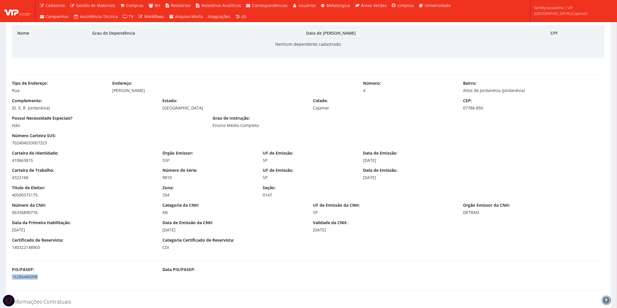
drag, startPoint x: 21, startPoint y: 277, endPoint x: 0, endPoint y: 279, distance: 21.1
copy div "16286486098"
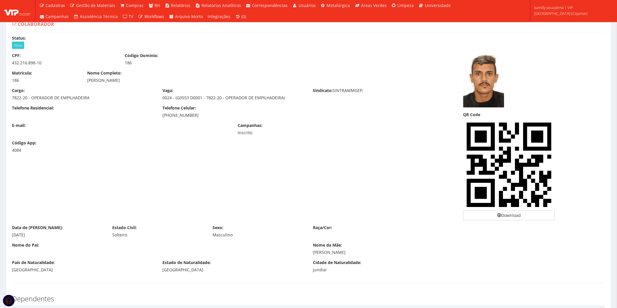
scroll to position [0, 0]
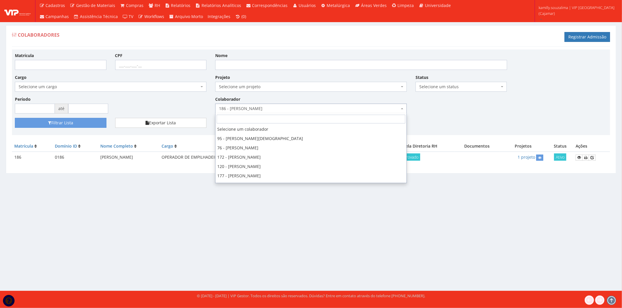
click at [234, 112] on span "186 - [PERSON_NAME]" at bounding box center [309, 109] width 180 height 6
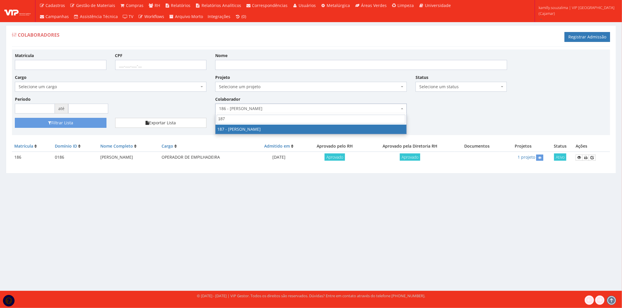
type input "187"
select select "4085"
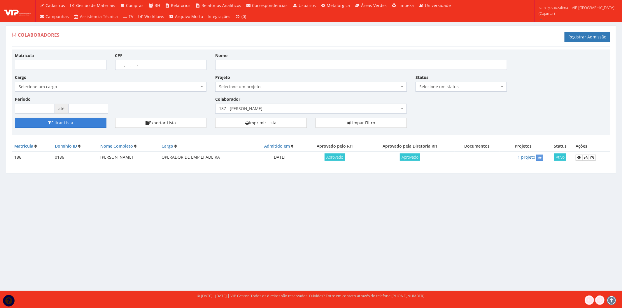
drag, startPoint x: 78, startPoint y: 122, endPoint x: 253, endPoint y: 118, distance: 175.6
click at [79, 122] on button "Filtrar Lista" at bounding box center [61, 123] width 92 height 10
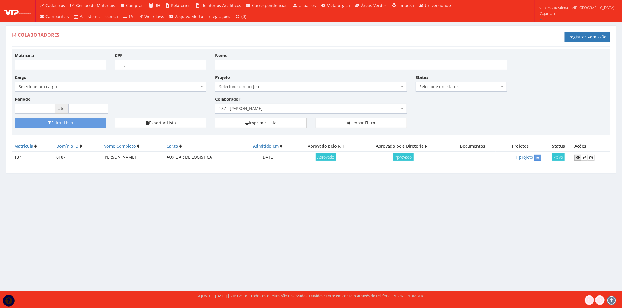
click at [578, 157] on icon at bounding box center [577, 158] width 3 height 4
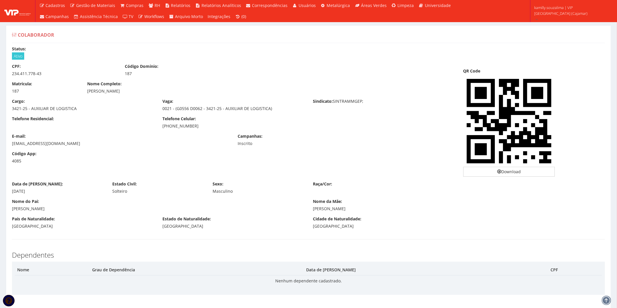
drag, startPoint x: 152, startPoint y: 91, endPoint x: 86, endPoint y: 95, distance: 66.0
click at [86, 95] on div "Matrícula: 187 Nome Completo: [PERSON_NAME]" at bounding box center [233, 89] width 451 height 17
click at [22, 94] on div "187" at bounding box center [45, 91] width 66 height 6
drag, startPoint x: 45, startPoint y: 72, endPoint x: 13, endPoint y: 72, distance: 32.4
click at [13, 72] on div "234.411.778-43" at bounding box center [64, 74] width 104 height 6
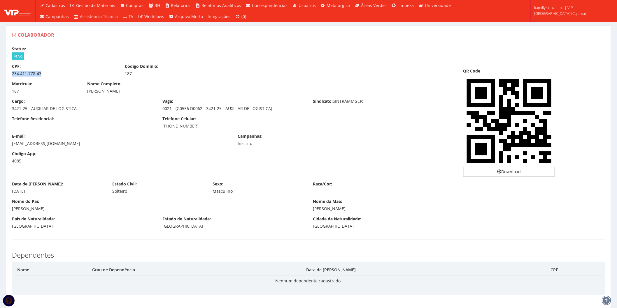
copy div "234.411.778-43"
click at [62, 80] on div "CPF: 234.411.778-43 Código Domínio: 187" at bounding box center [233, 72] width 451 height 17
drag, startPoint x: 57, startPoint y: 75, endPoint x: 12, endPoint y: 76, distance: 44.6
click at [12, 76] on div "234.411.778-43" at bounding box center [64, 74] width 104 height 6
copy div "234.411.778-43"
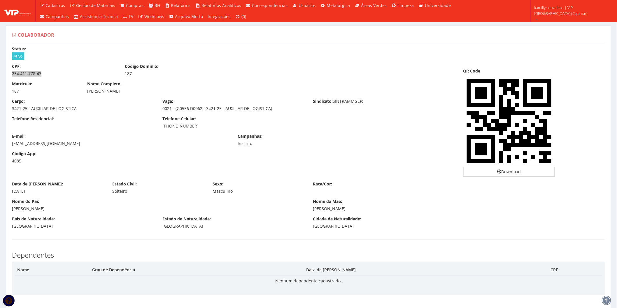
scroll to position [65, 0]
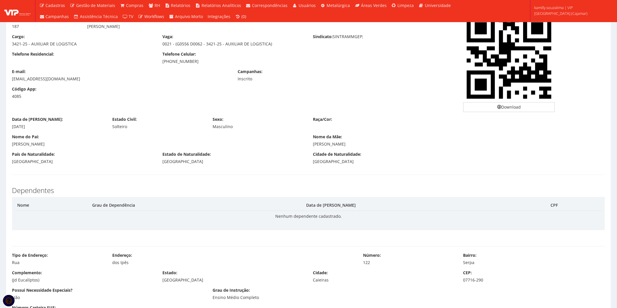
drag, startPoint x: 37, startPoint y: 127, endPoint x: 1, endPoint y: 129, distance: 36.5
copy div "[DATE]"
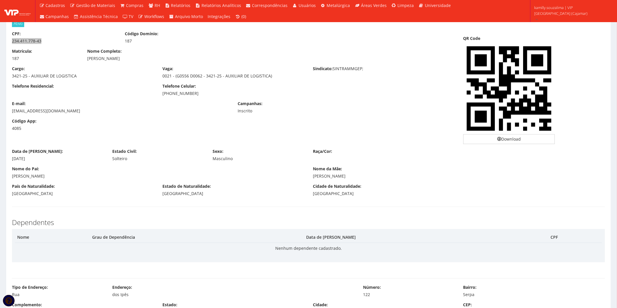
scroll to position [32, 0]
drag, startPoint x: 192, startPoint y: 95, endPoint x: 161, endPoint y: 96, distance: 30.3
click at [161, 96] on div "Telefone Celular: [PHONE_NUMBER]" at bounding box center [233, 90] width 150 height 13
copy div "[PHONE_NUMBER]"
drag, startPoint x: 92, startPoint y: 112, endPoint x: 10, endPoint y: 111, distance: 81.6
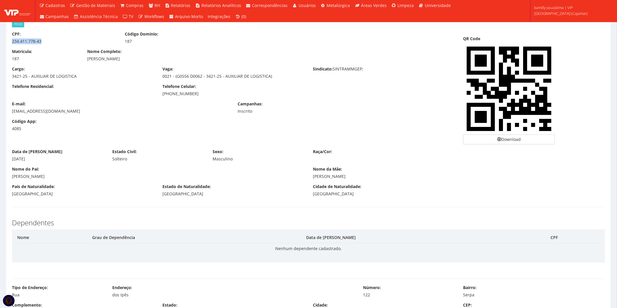
click at [10, 111] on div "E-mail: [EMAIL_ADDRESS][DOMAIN_NAME]" at bounding box center [121, 107] width 226 height 13
copy div "[EMAIL_ADDRESS][DOMAIN_NAME]"
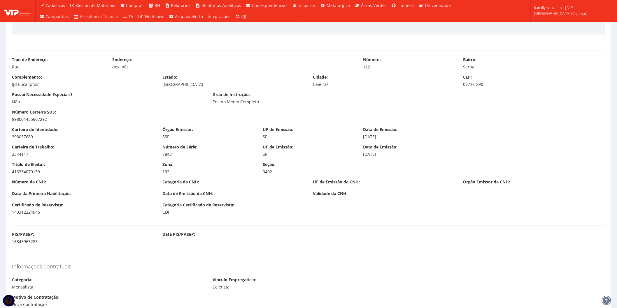
scroll to position [292, 0]
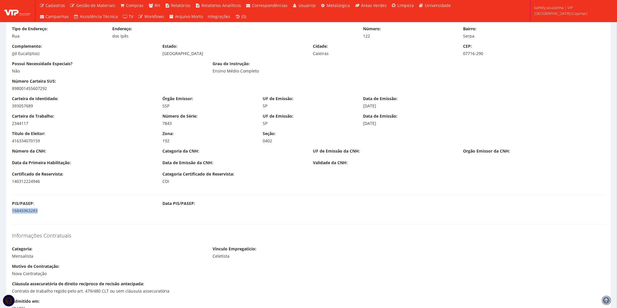
drag, startPoint x: 50, startPoint y: 211, endPoint x: -2, endPoint y: 216, distance: 52.1
copy div "16845963283"
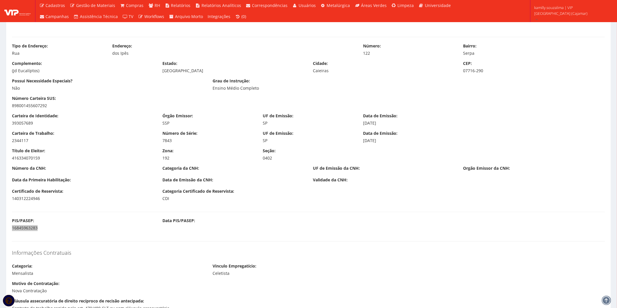
scroll to position [259, 0]
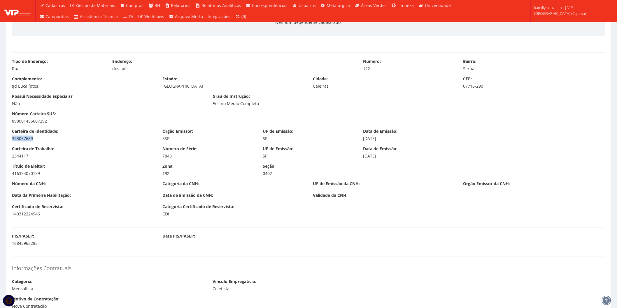
drag, startPoint x: 38, startPoint y: 141, endPoint x: 0, endPoint y: 139, distance: 38.6
copy div "393057689"
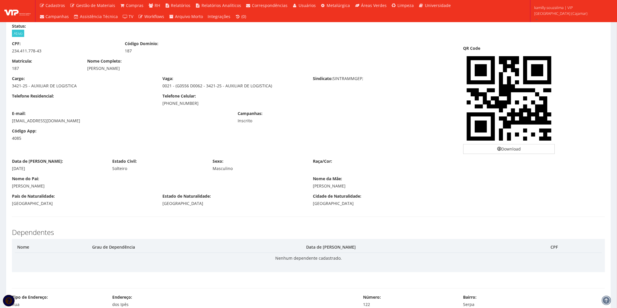
scroll to position [0, 0]
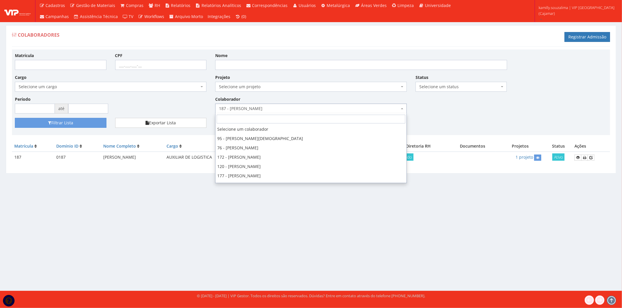
click at [282, 111] on span "187 - [PERSON_NAME]" at bounding box center [309, 109] width 180 height 6
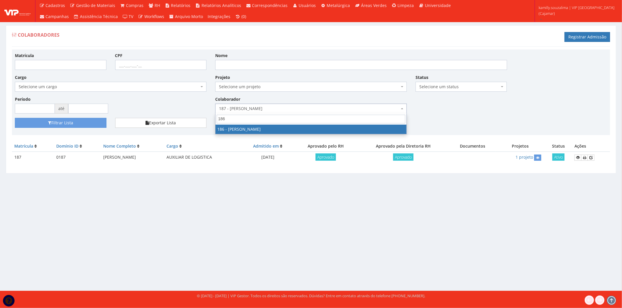
type input "186"
drag, startPoint x: 275, startPoint y: 129, endPoint x: 191, endPoint y: 128, distance: 84.3
select select "4084"
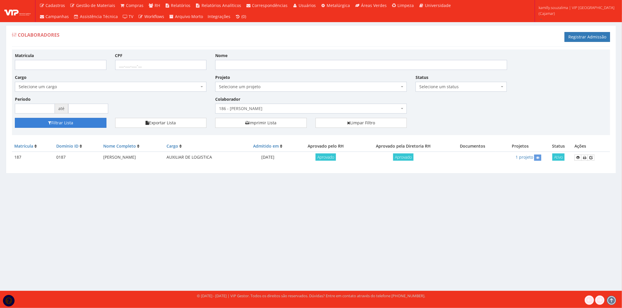
click at [83, 122] on button "Filtrar Lista" at bounding box center [61, 123] width 92 height 10
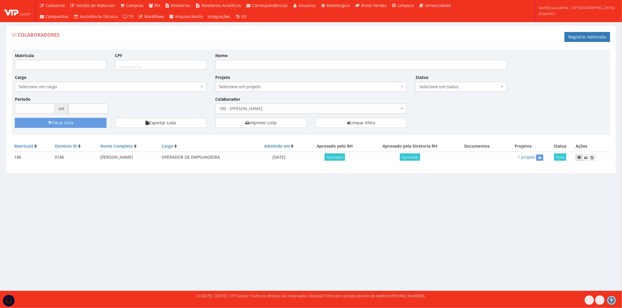
click at [581, 157] on icon at bounding box center [578, 158] width 3 height 4
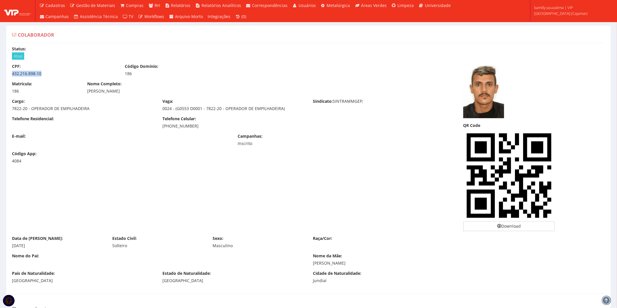
drag, startPoint x: 47, startPoint y: 74, endPoint x: 10, endPoint y: 75, distance: 37.0
click at [10, 75] on div "CPF: 432.216.898-10" at bounding box center [64, 70] width 113 height 13
copy div "432.216.898-10"
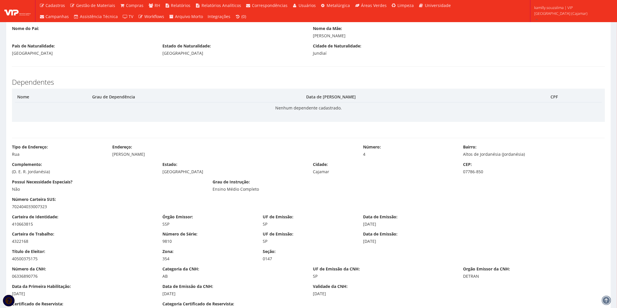
scroll to position [259, 0]
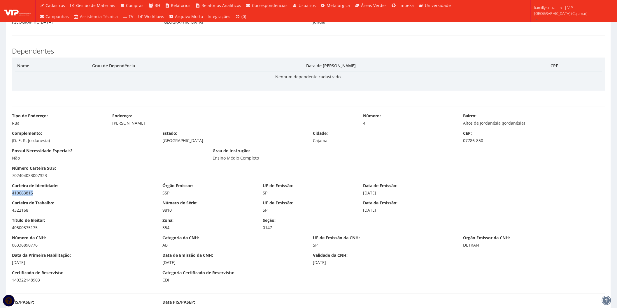
drag, startPoint x: 40, startPoint y: 192, endPoint x: 3, endPoint y: 193, distance: 36.7
copy div "410663815"
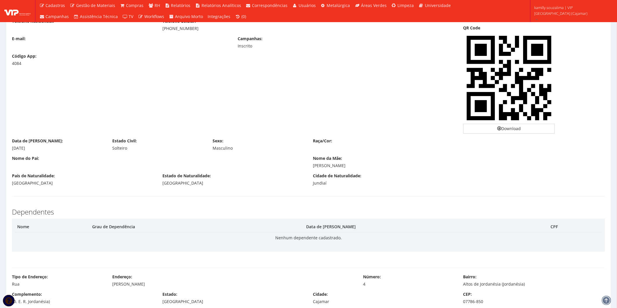
scroll to position [97, 0]
drag, startPoint x: 45, startPoint y: 151, endPoint x: 2, endPoint y: 151, distance: 42.9
copy div "08/07/1994"
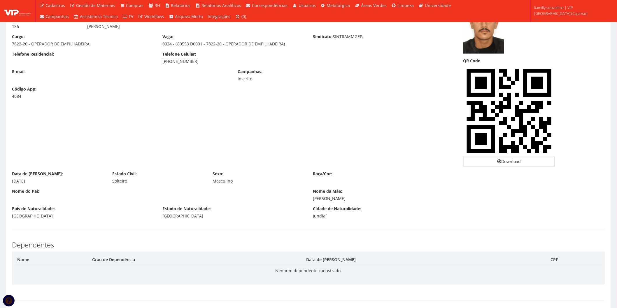
drag, startPoint x: 199, startPoint y: 62, endPoint x: 156, endPoint y: 65, distance: 43.0
click at [156, 65] on div "Telefone Residencial: Telefone Celular: (11) 94367-1768" at bounding box center [233, 59] width 451 height 17
copy div "(11) 94367-1768"
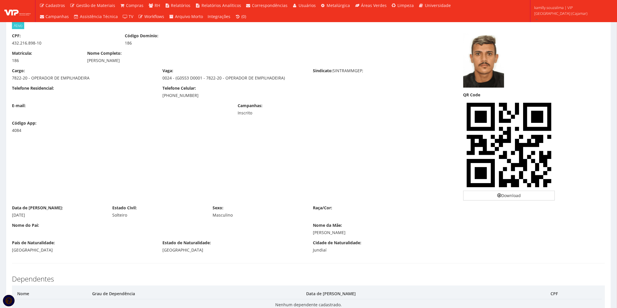
scroll to position [0, 0]
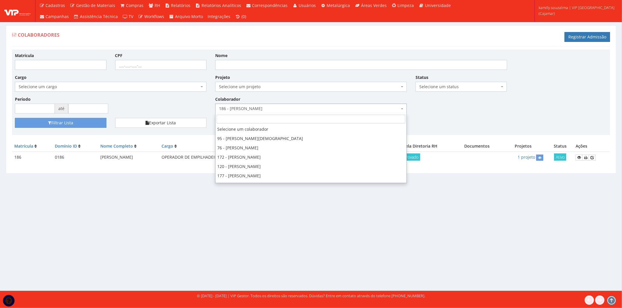
click at [244, 109] on span "186 - [PERSON_NAME]" at bounding box center [309, 109] width 180 height 6
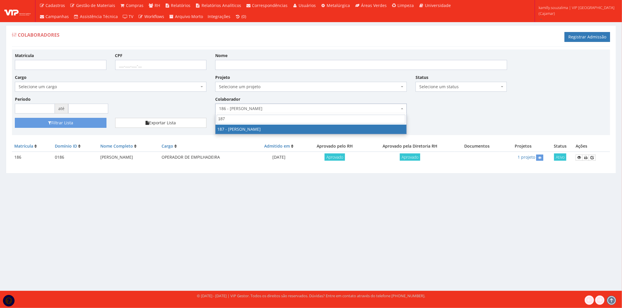
type input "187"
select select "4085"
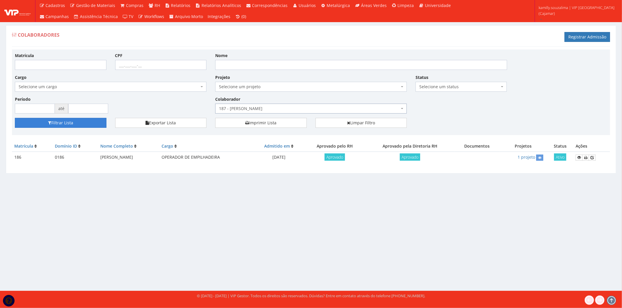
click at [88, 126] on button "Filtrar Lista" at bounding box center [61, 123] width 92 height 10
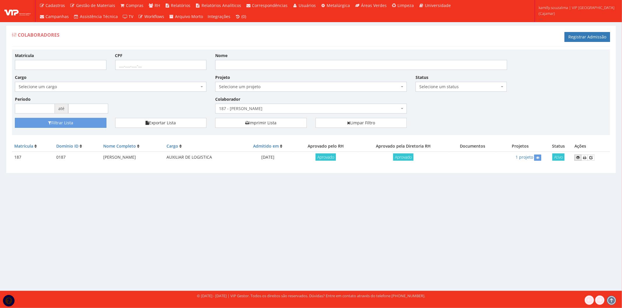
click at [577, 157] on link at bounding box center [577, 158] width 7 height 6
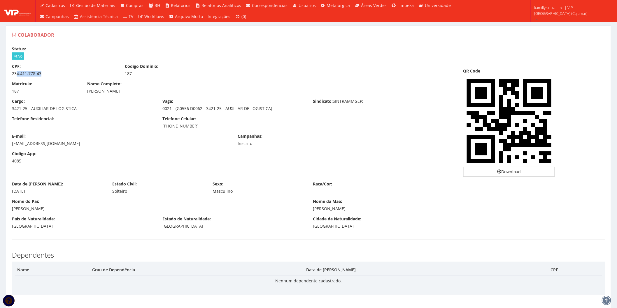
drag, startPoint x: 44, startPoint y: 74, endPoint x: 16, endPoint y: 77, distance: 28.2
click at [16, 77] on div "CPF: 234.411.778-43 Código Domínio: 187" at bounding box center [233, 72] width 451 height 17
click at [95, 144] on div "[EMAIL_ADDRESS][DOMAIN_NAME]" at bounding box center [120, 144] width 217 height 6
drag, startPoint x: 41, startPoint y: 194, endPoint x: 10, endPoint y: 194, distance: 31.8
click at [10, 194] on div "Data de Nascimento: [DATE]" at bounding box center [58, 187] width 100 height 13
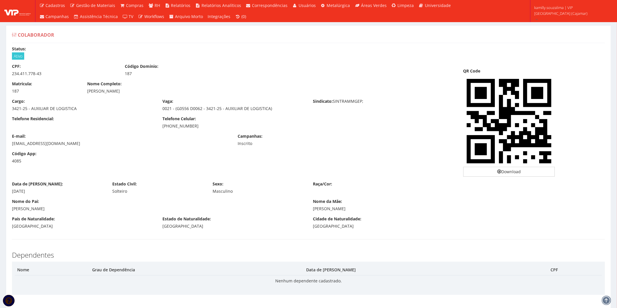
copy div "[DATE]"
drag, startPoint x: 197, startPoint y: 127, endPoint x: 162, endPoint y: 128, distance: 34.7
click at [162, 128] on div "Telefone Celular: [PHONE_NUMBER]" at bounding box center [233, 122] width 150 height 13
copy div "[PHONE_NUMBER]"
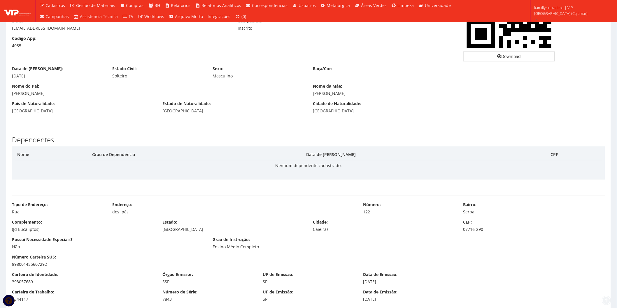
scroll to position [227, 0]
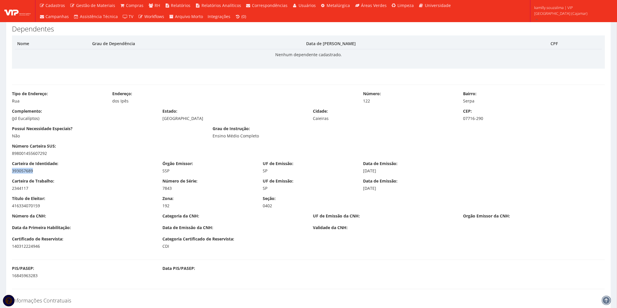
drag, startPoint x: 44, startPoint y: 169, endPoint x: 9, endPoint y: 173, distance: 35.2
click at [9, 173] on div "Carteira de Identidade: 393057689" at bounding box center [83, 167] width 150 height 13
copy div "393057689"
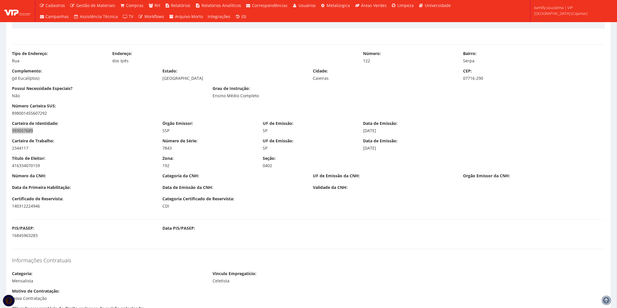
scroll to position [324, 0]
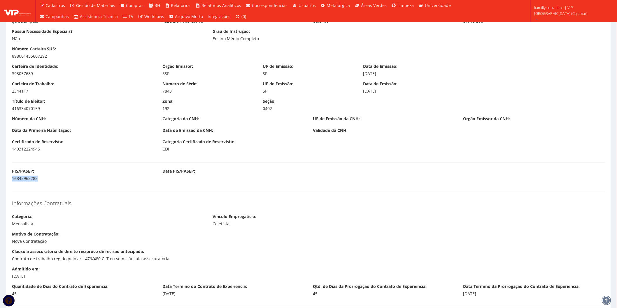
drag, startPoint x: 46, startPoint y: 181, endPoint x: 0, endPoint y: 182, distance: 45.8
copy div "16845963283"
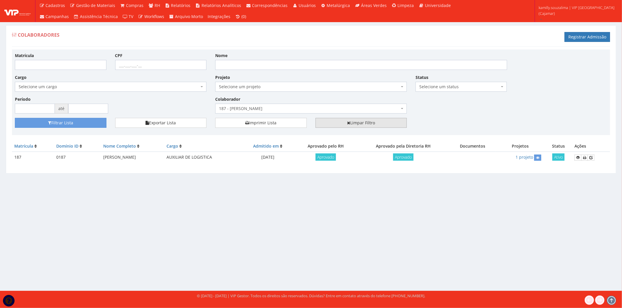
click at [345, 124] on link "Limpar Filtro" at bounding box center [361, 123] width 92 height 10
